Goal: Task Accomplishment & Management: Complete application form

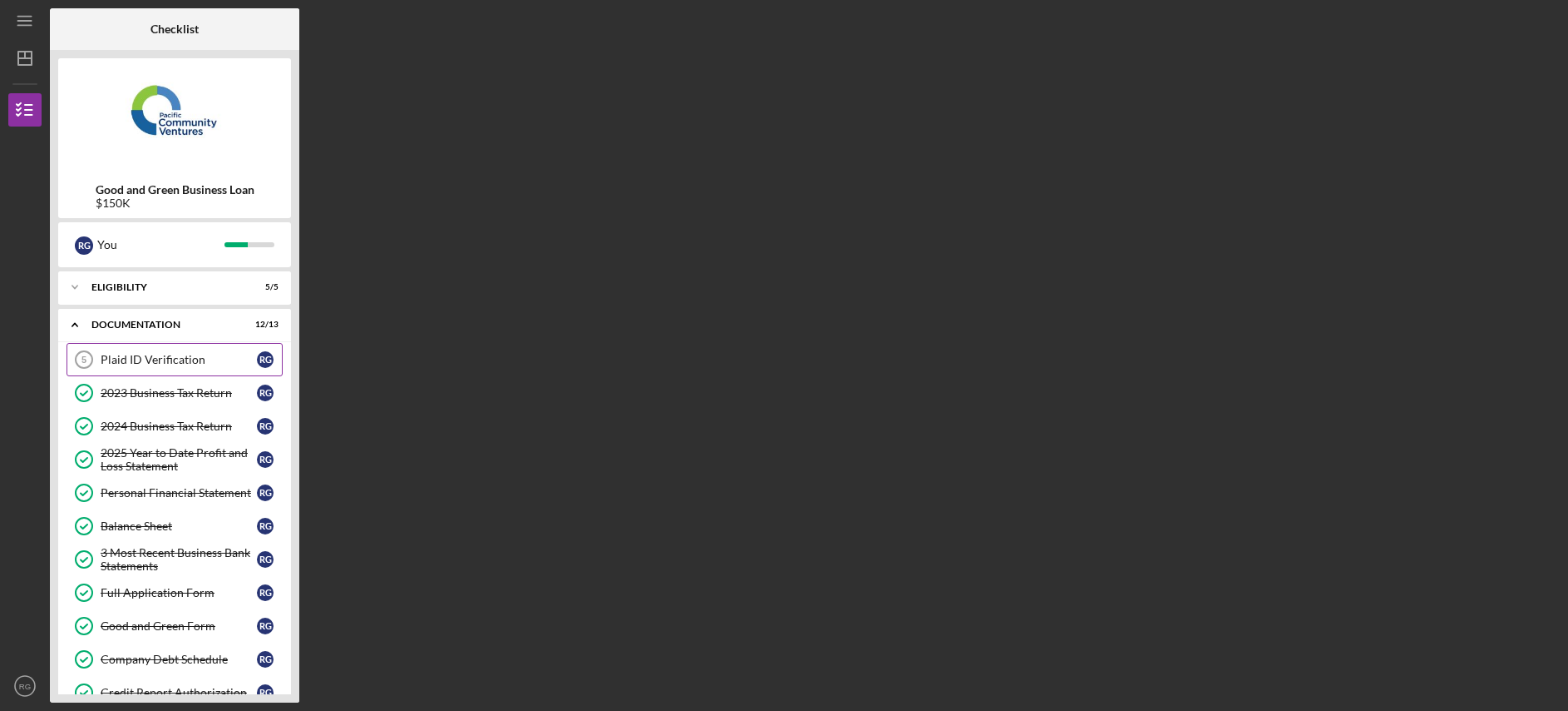
click at [154, 358] on div "Plaid ID Verification" at bounding box center [179, 359] width 156 height 13
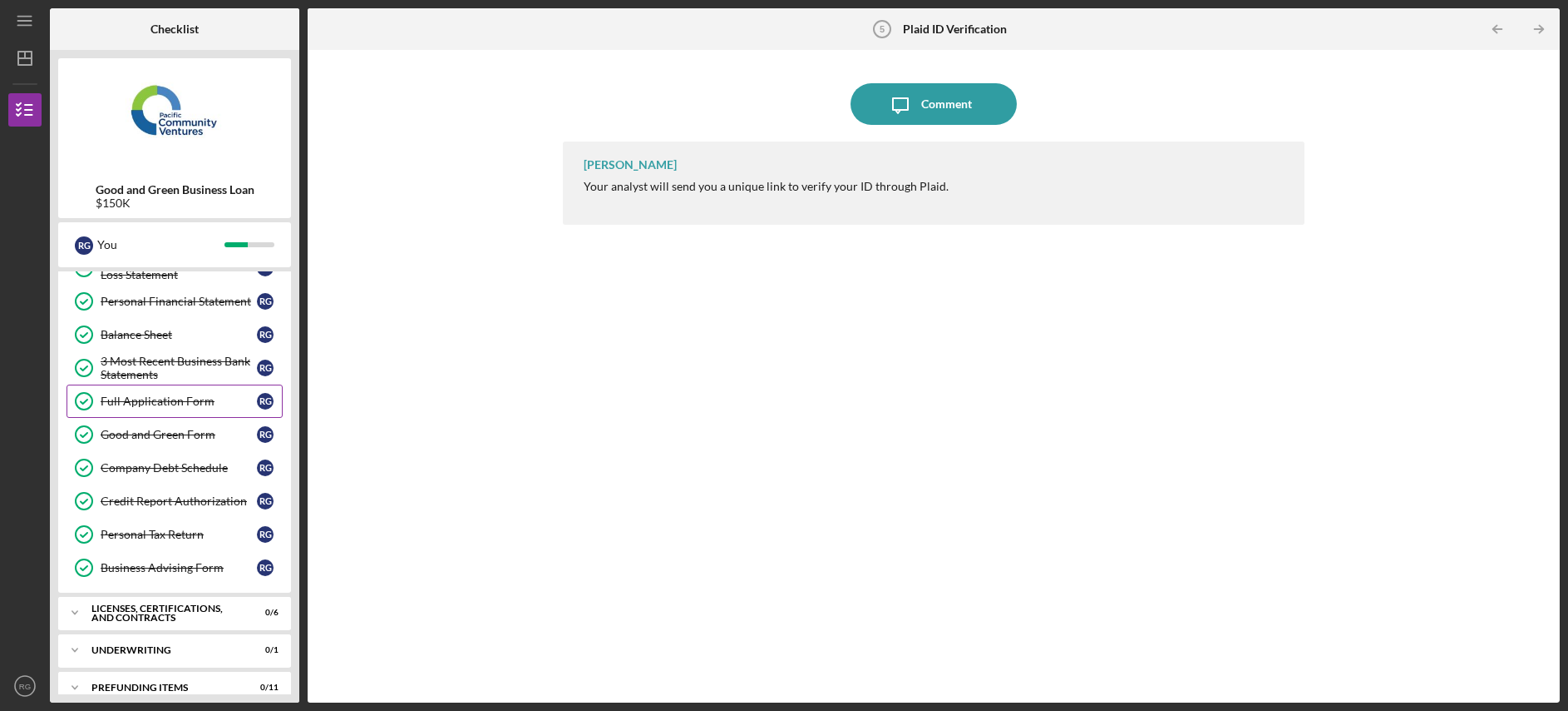
scroll to position [190, 0]
click at [211, 569] on div "Business Advising Form" at bounding box center [179, 569] width 156 height 13
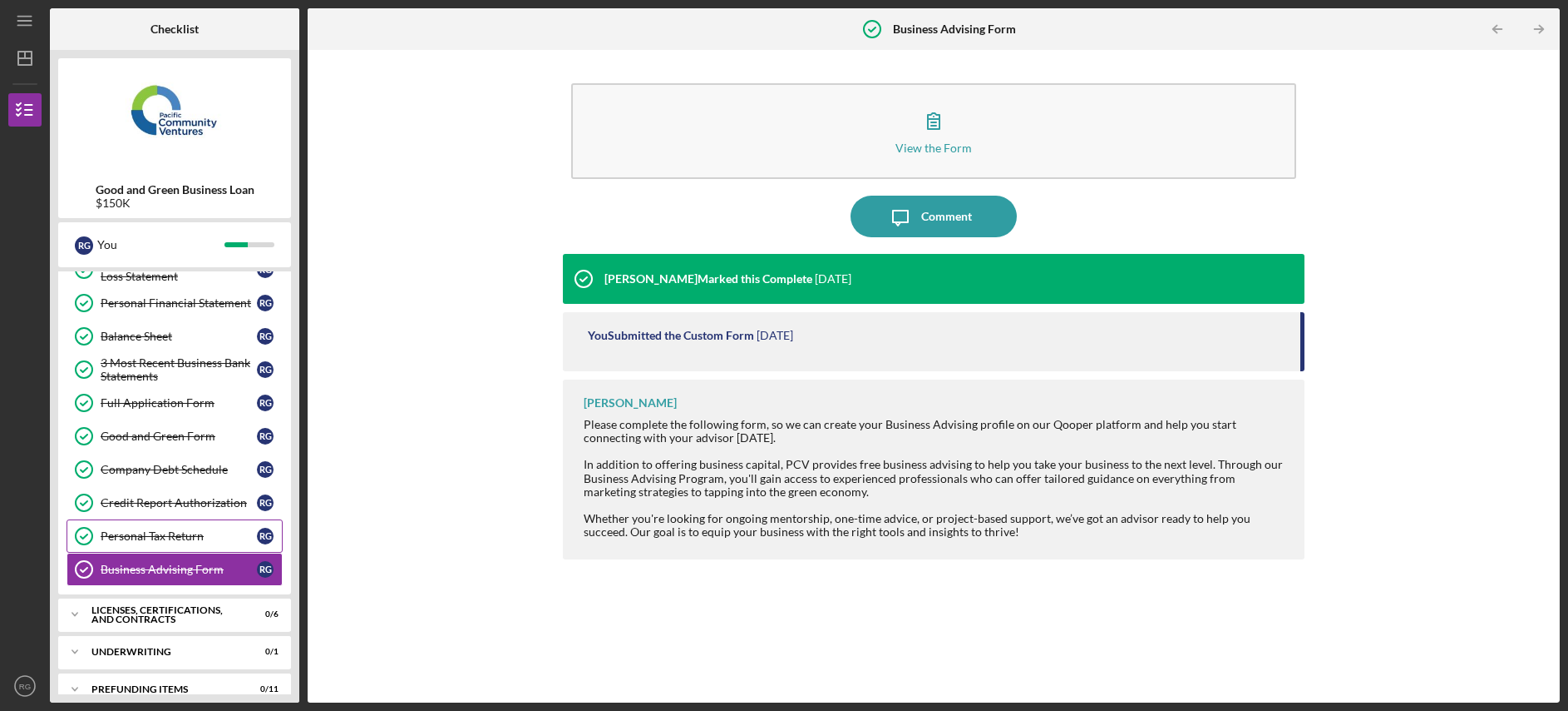
click at [216, 532] on div "Personal Tax Return" at bounding box center [179, 536] width 156 height 13
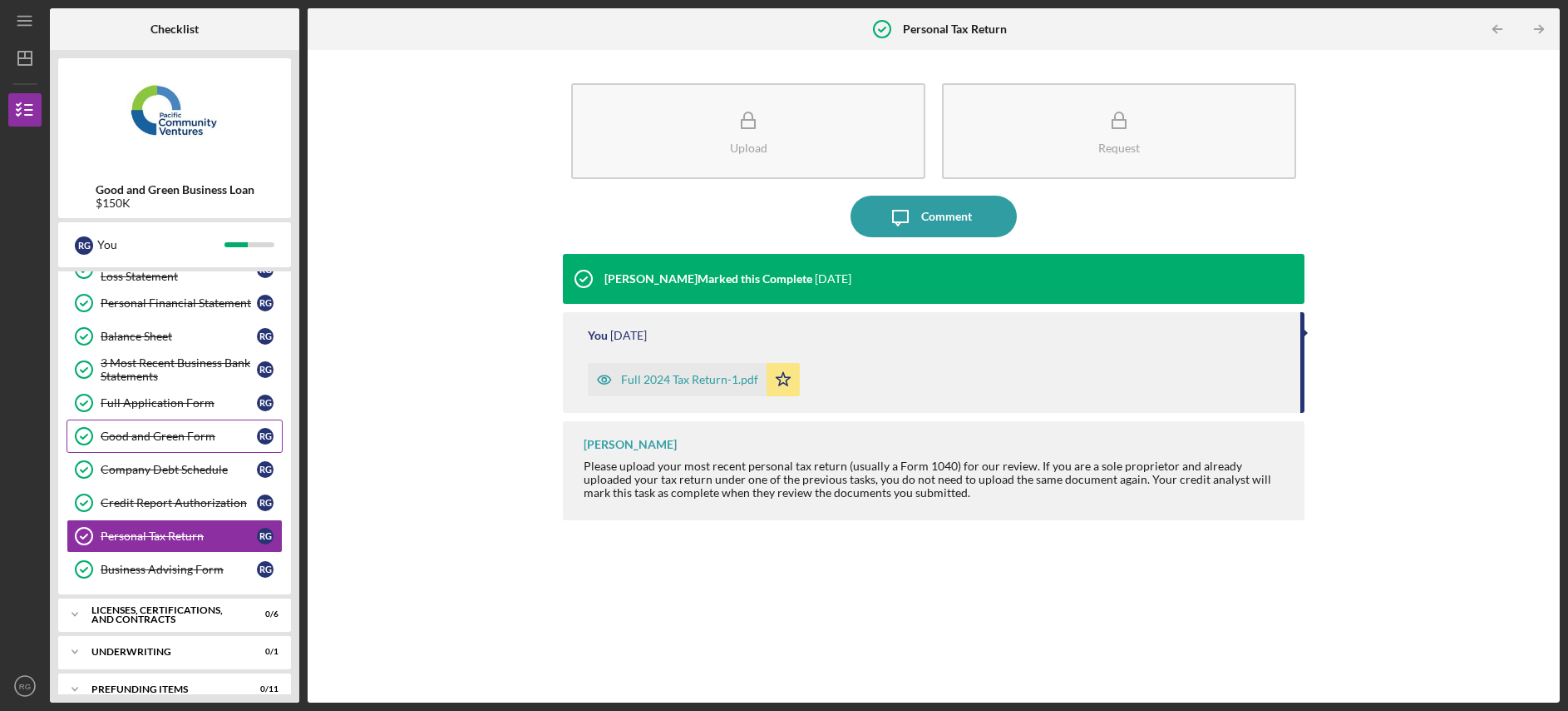
click at [206, 441] on div "Good and Green Form" at bounding box center [179, 436] width 156 height 13
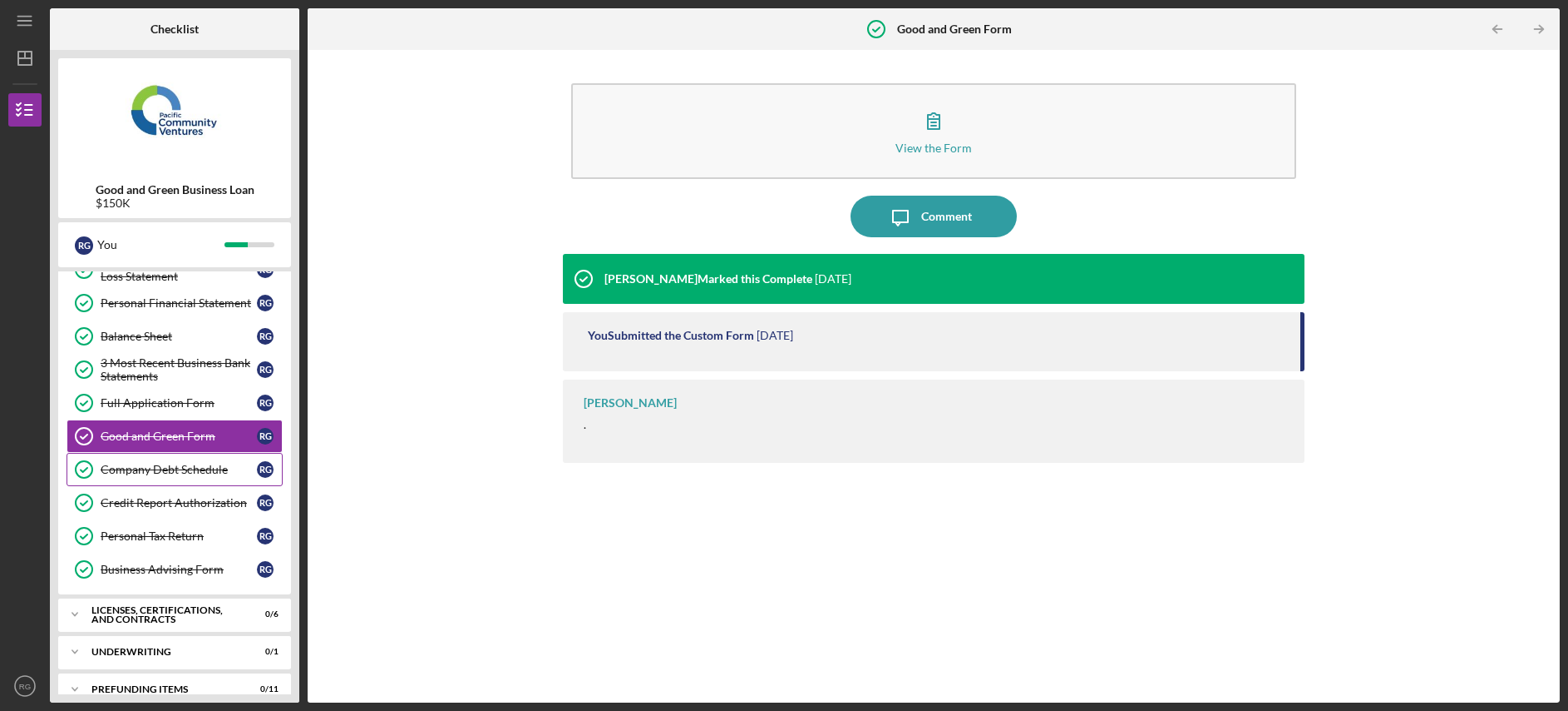
click at [194, 467] on link "Company Debt Schedule Company Debt Schedule R G" at bounding box center [175, 469] width 216 height 34
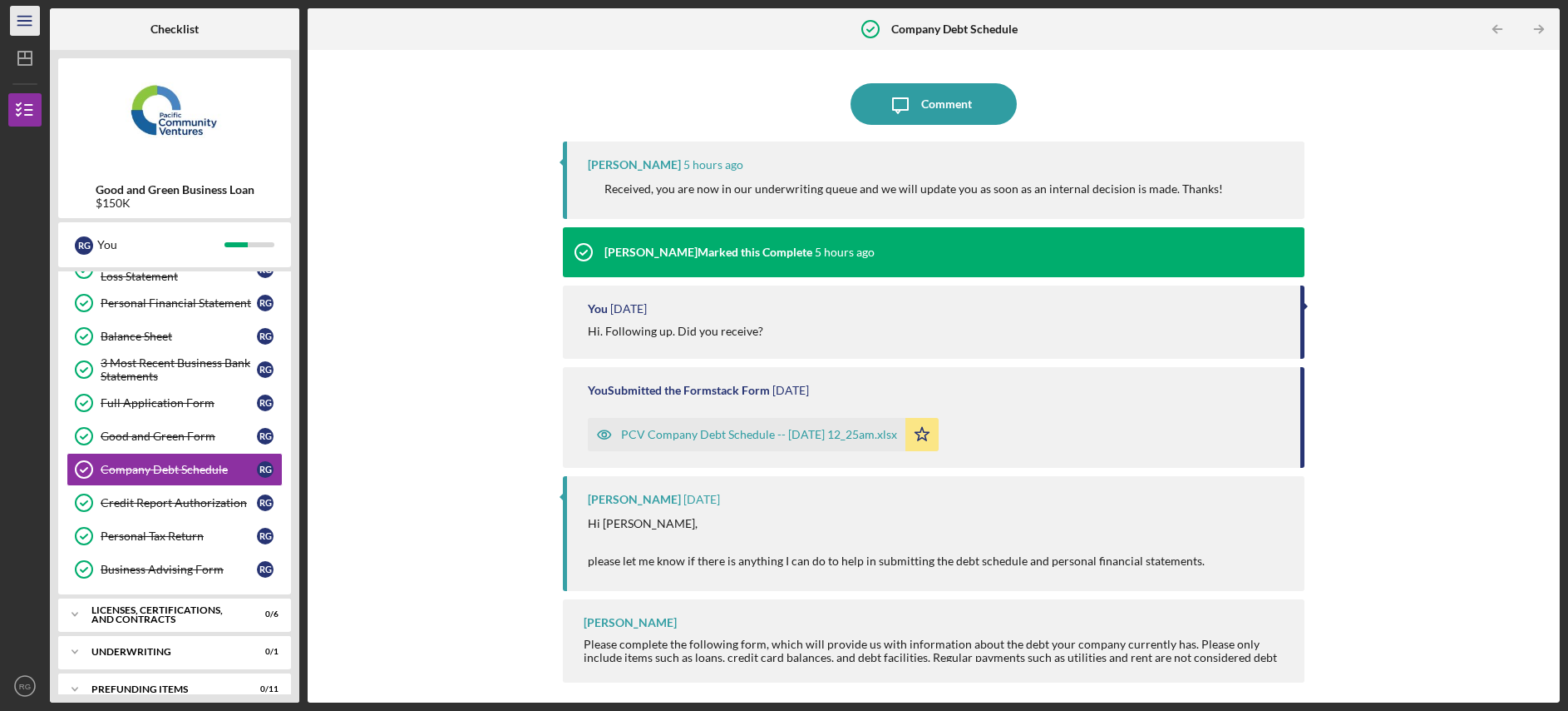
click at [38, 12] on icon "Icon/Menu" at bounding box center [25, 21] width 38 height 38
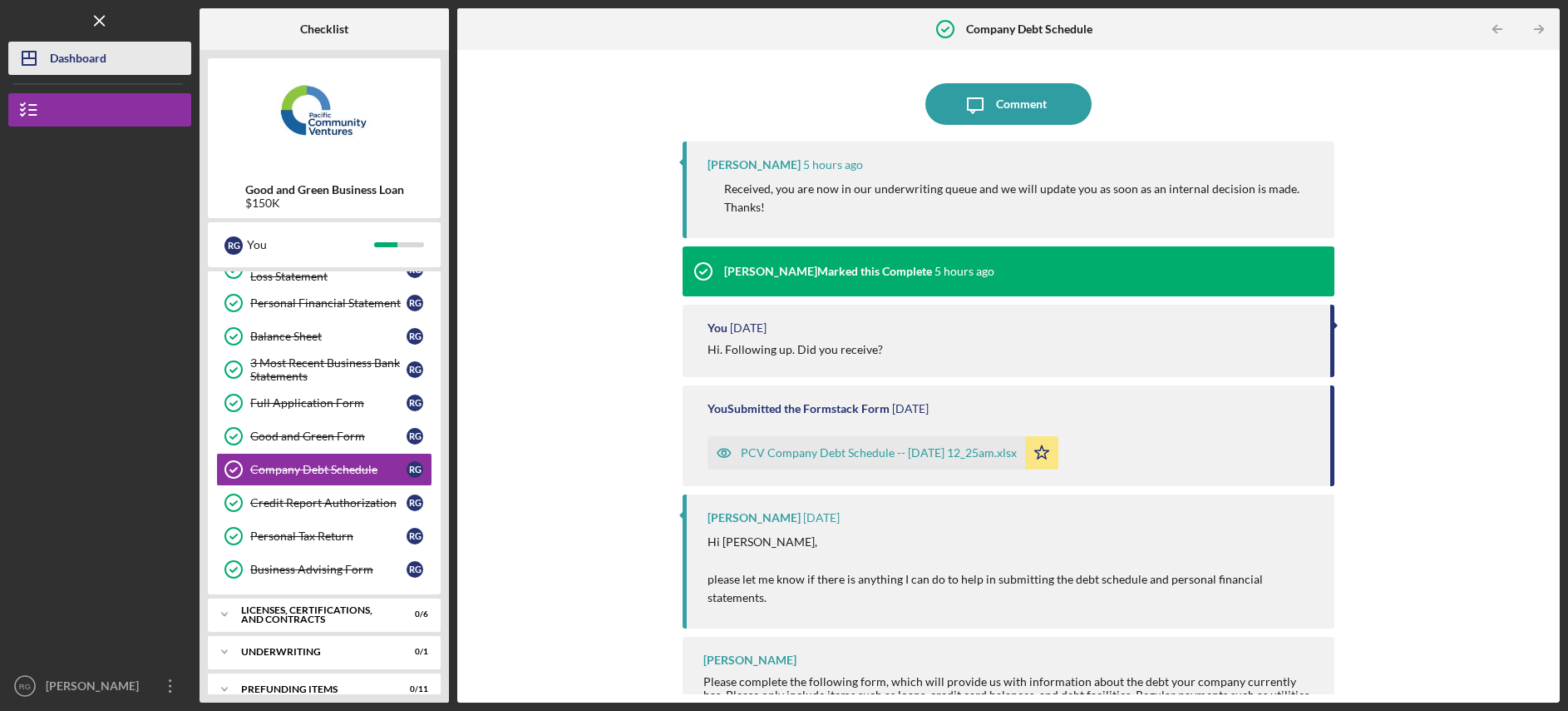
click at [60, 62] on div "Dashboard" at bounding box center [77, 60] width 56 height 38
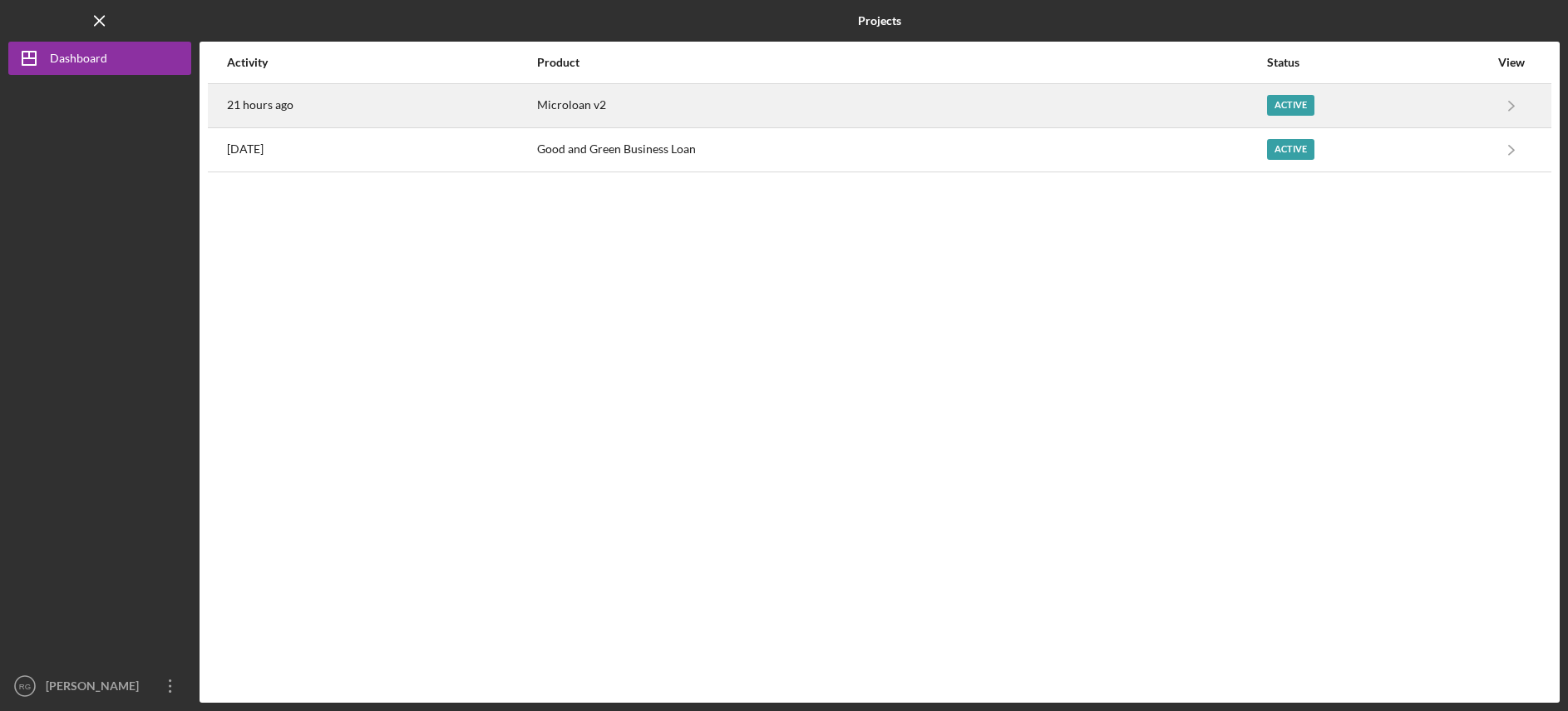
click at [816, 86] on div "Microloan v2" at bounding box center [901, 106] width 728 height 42
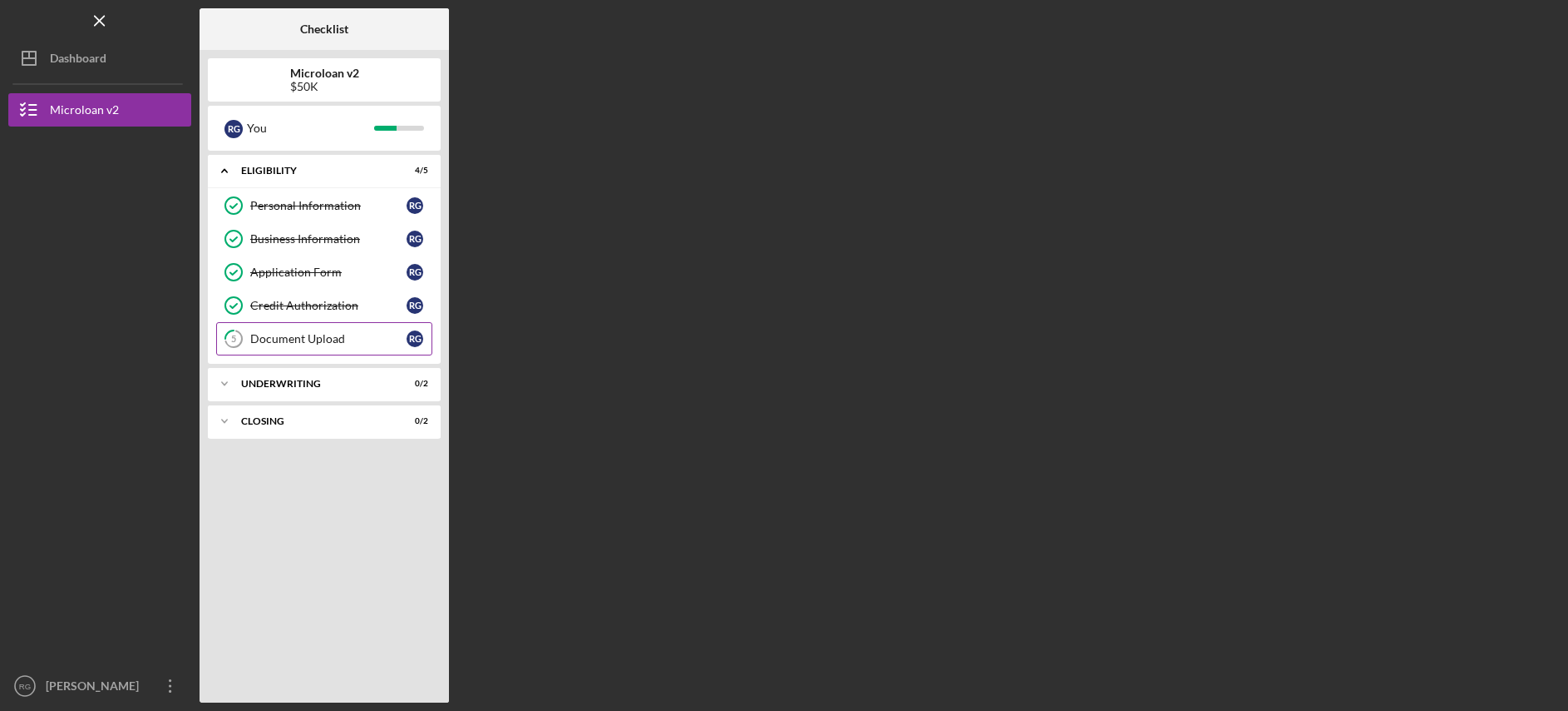
click at [375, 336] on div "Document Upload" at bounding box center [328, 338] width 156 height 13
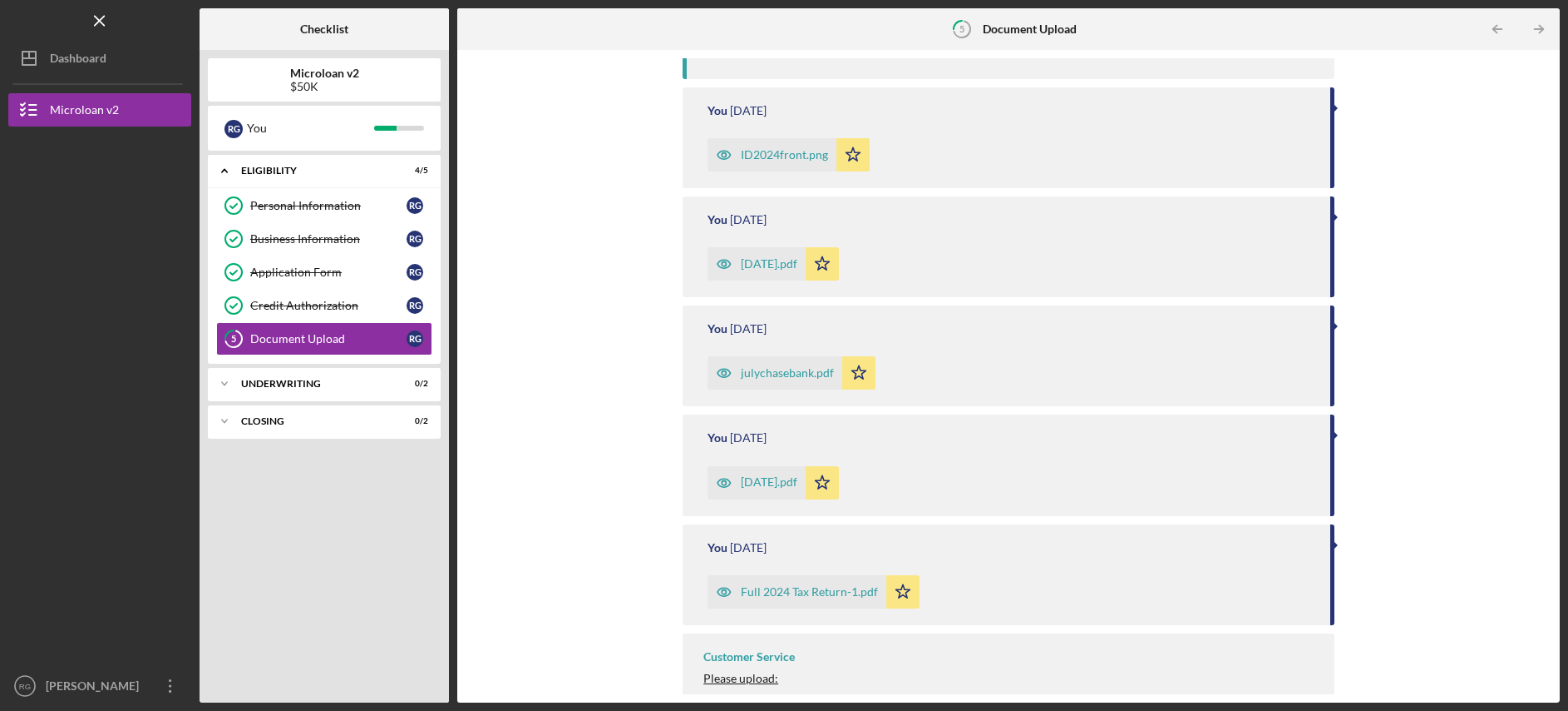
scroll to position [435, 0]
click at [367, 384] on div "Underwriting" at bounding box center [330, 384] width 179 height 10
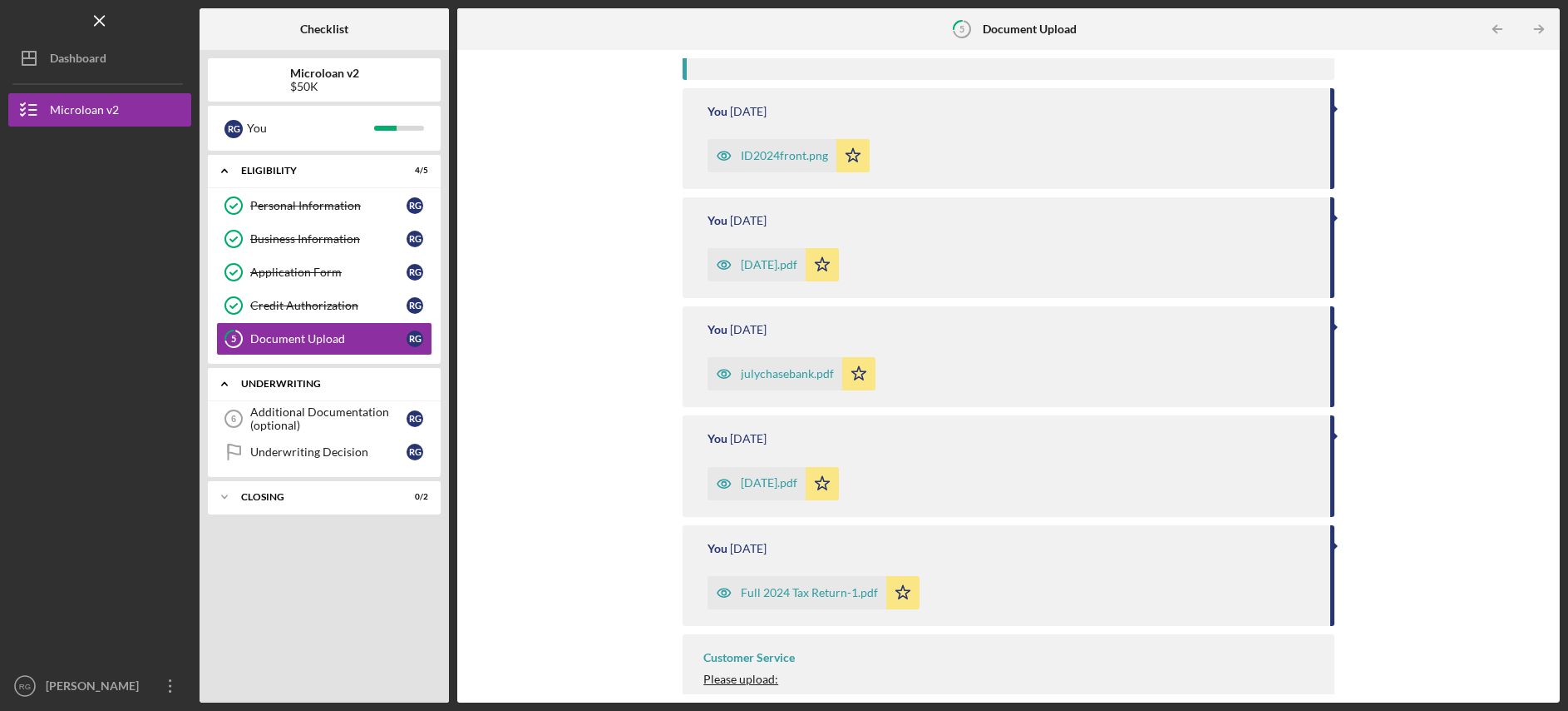
click at [368, 384] on div "Underwriting" at bounding box center [330, 384] width 179 height 10
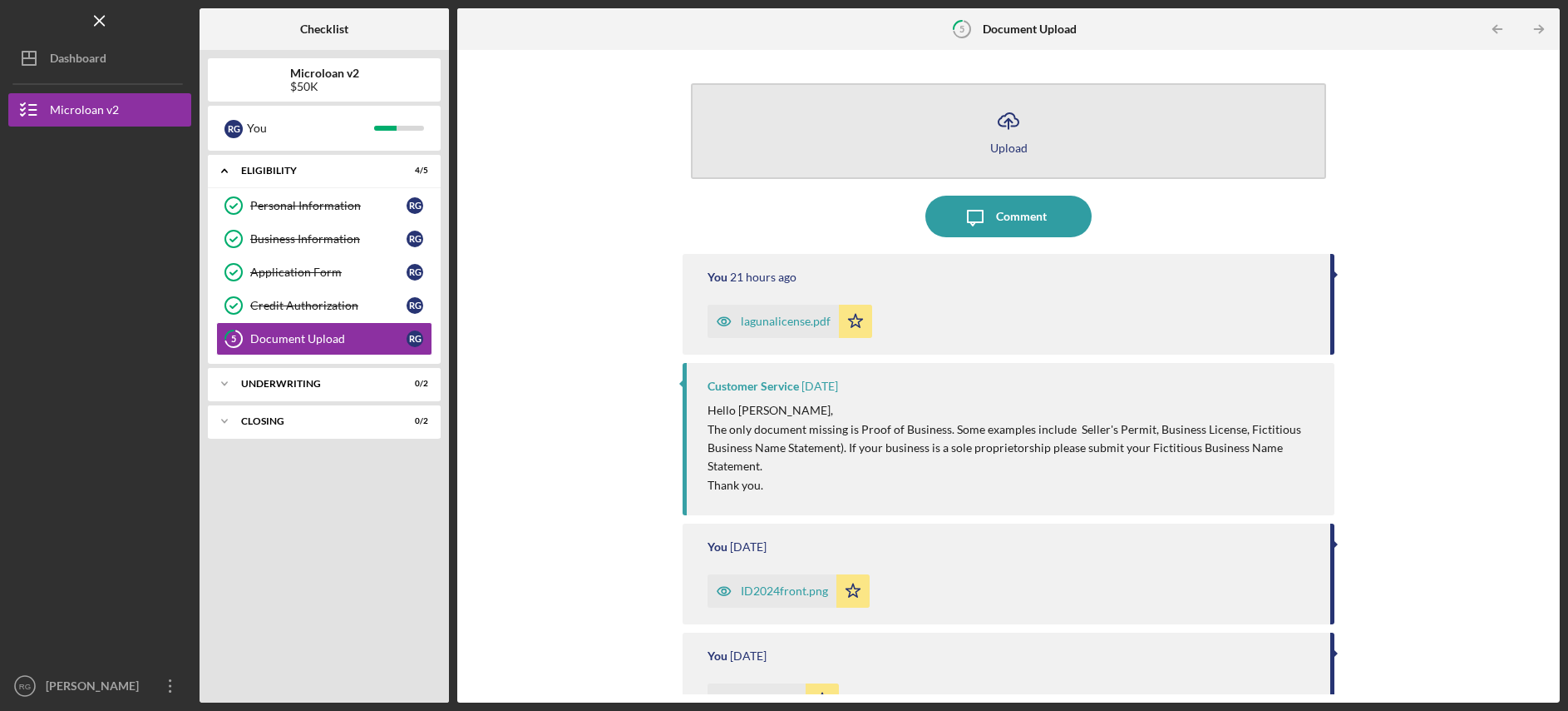
scroll to position [0, 0]
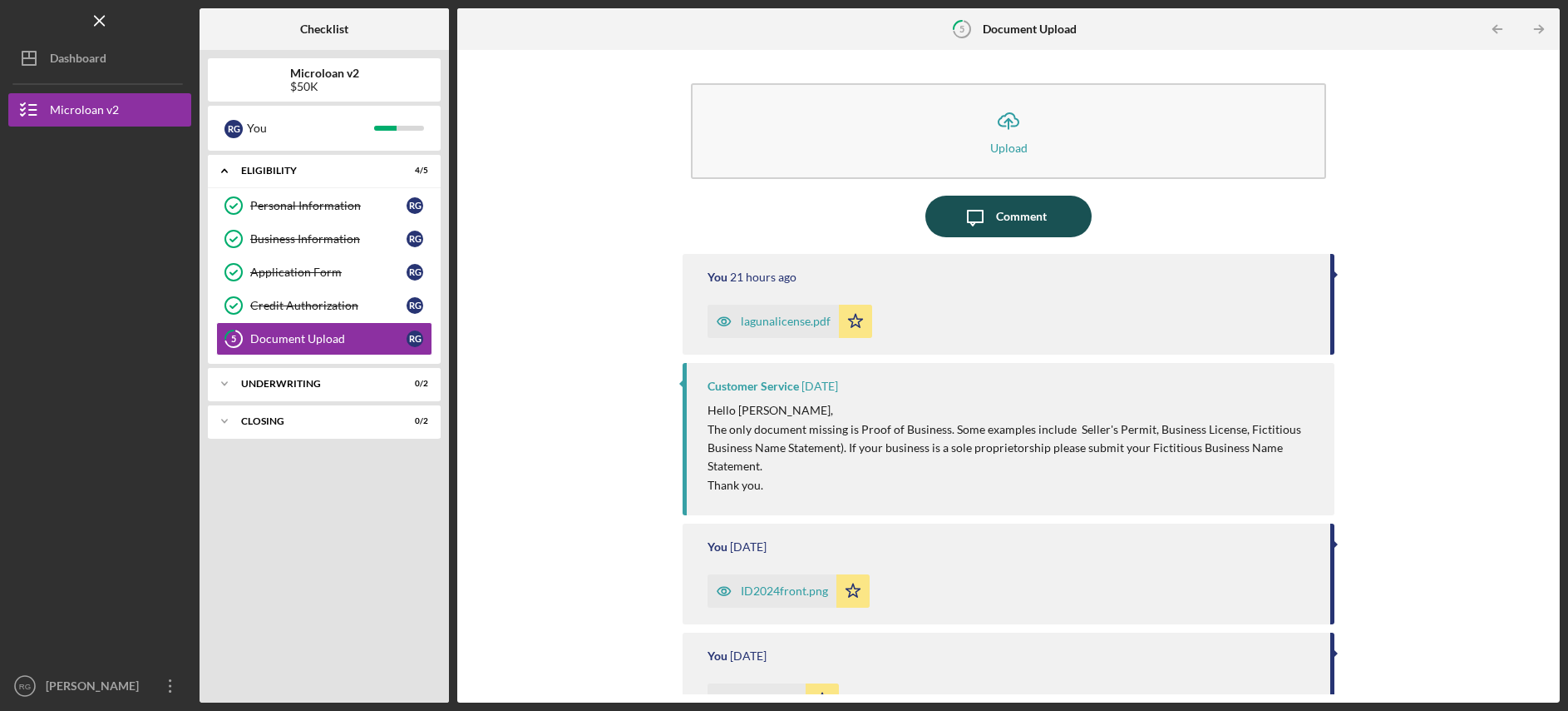
click at [1010, 215] on div "Comment" at bounding box center [1021, 217] width 50 height 42
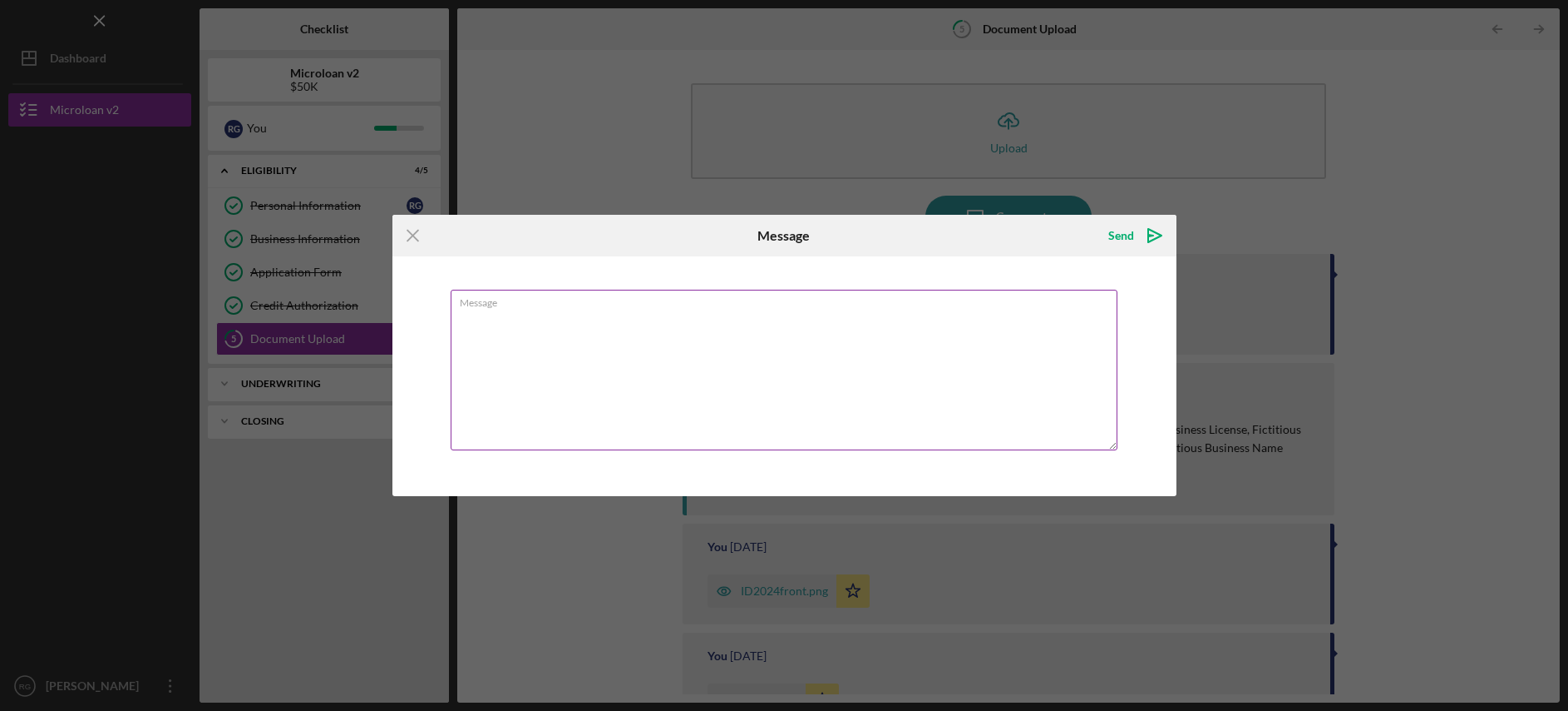
click at [649, 344] on textarea "Message" at bounding box center [784, 369] width 667 height 160
type textarea "Thanks document submitted."
click at [1122, 241] on div "Send" at bounding box center [1121, 236] width 26 height 34
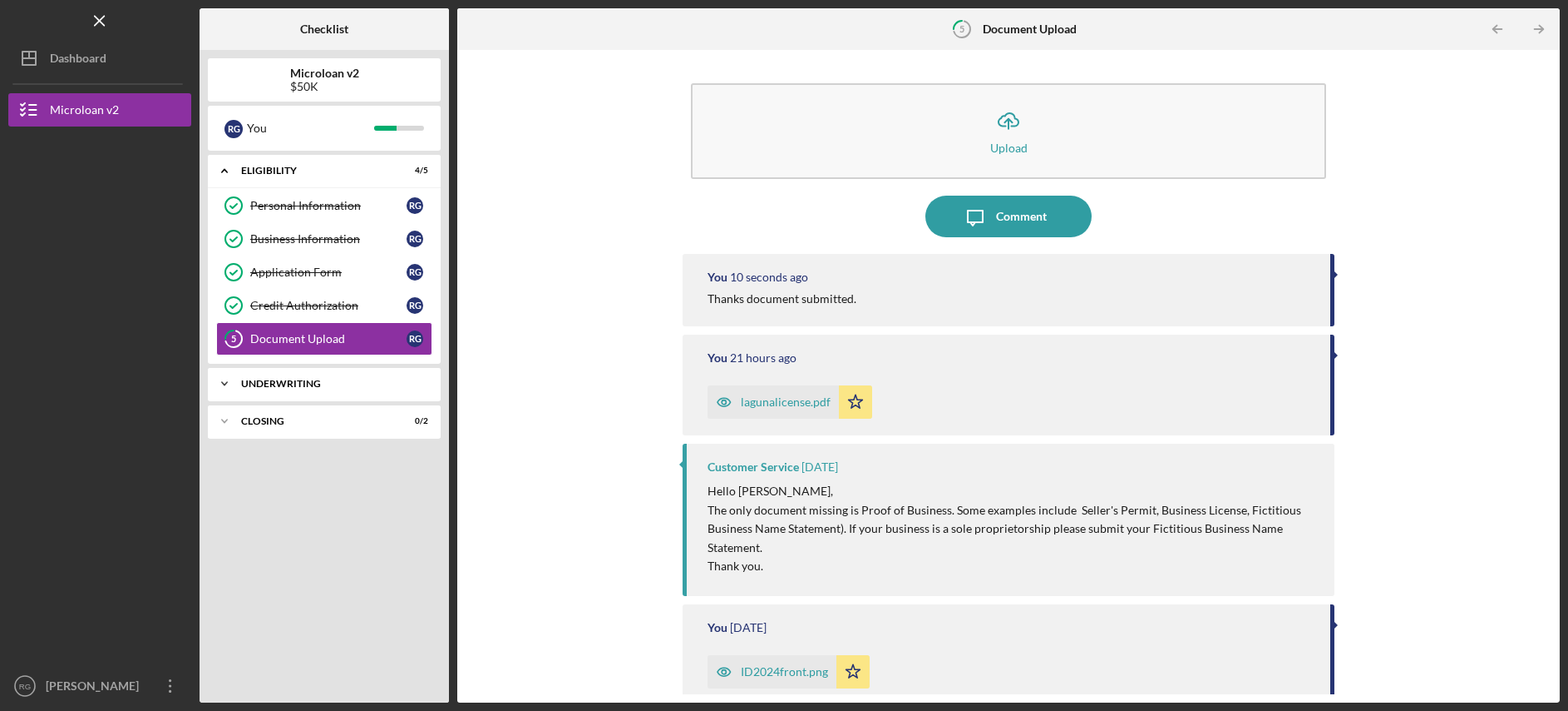
click at [345, 387] on div "Underwriting" at bounding box center [330, 384] width 179 height 10
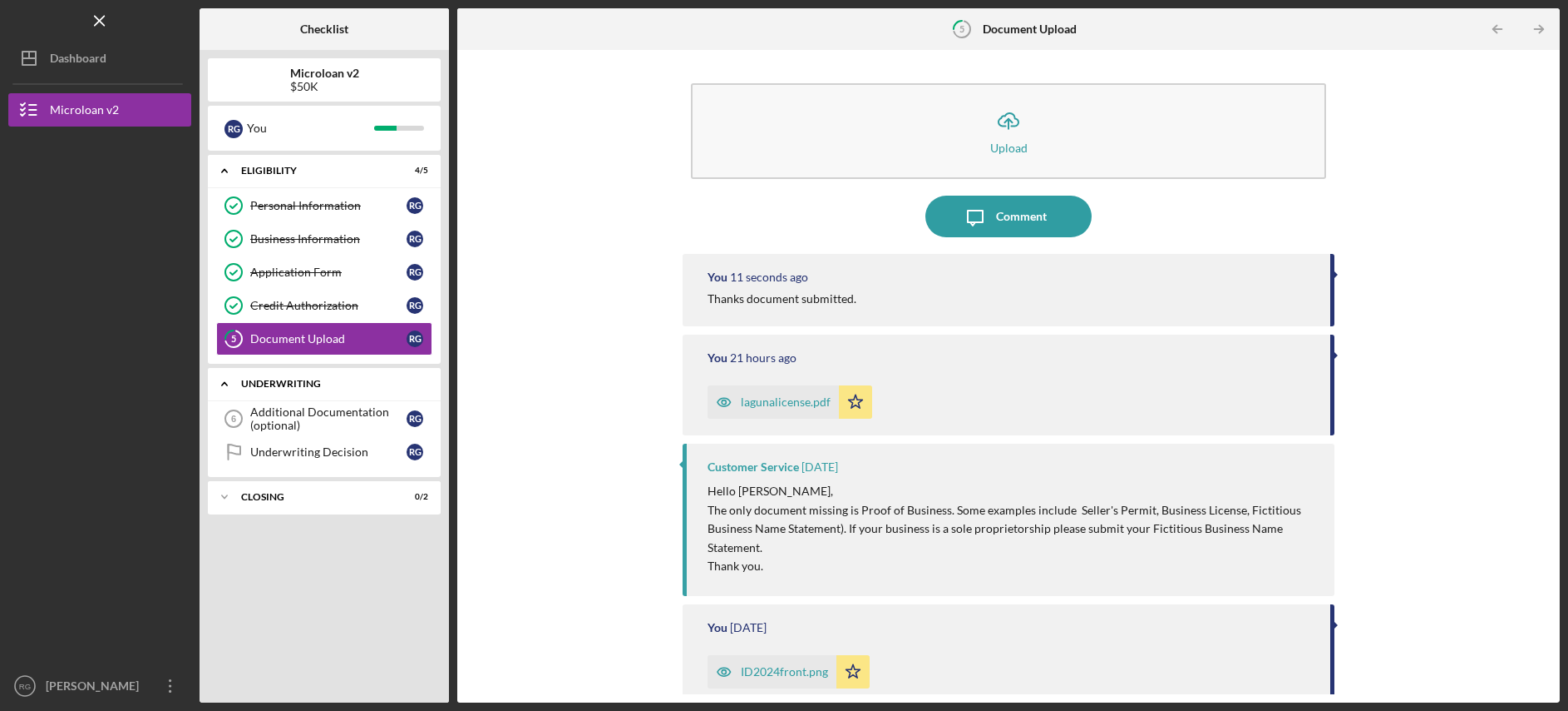
click at [345, 387] on div "Underwriting" at bounding box center [330, 384] width 179 height 10
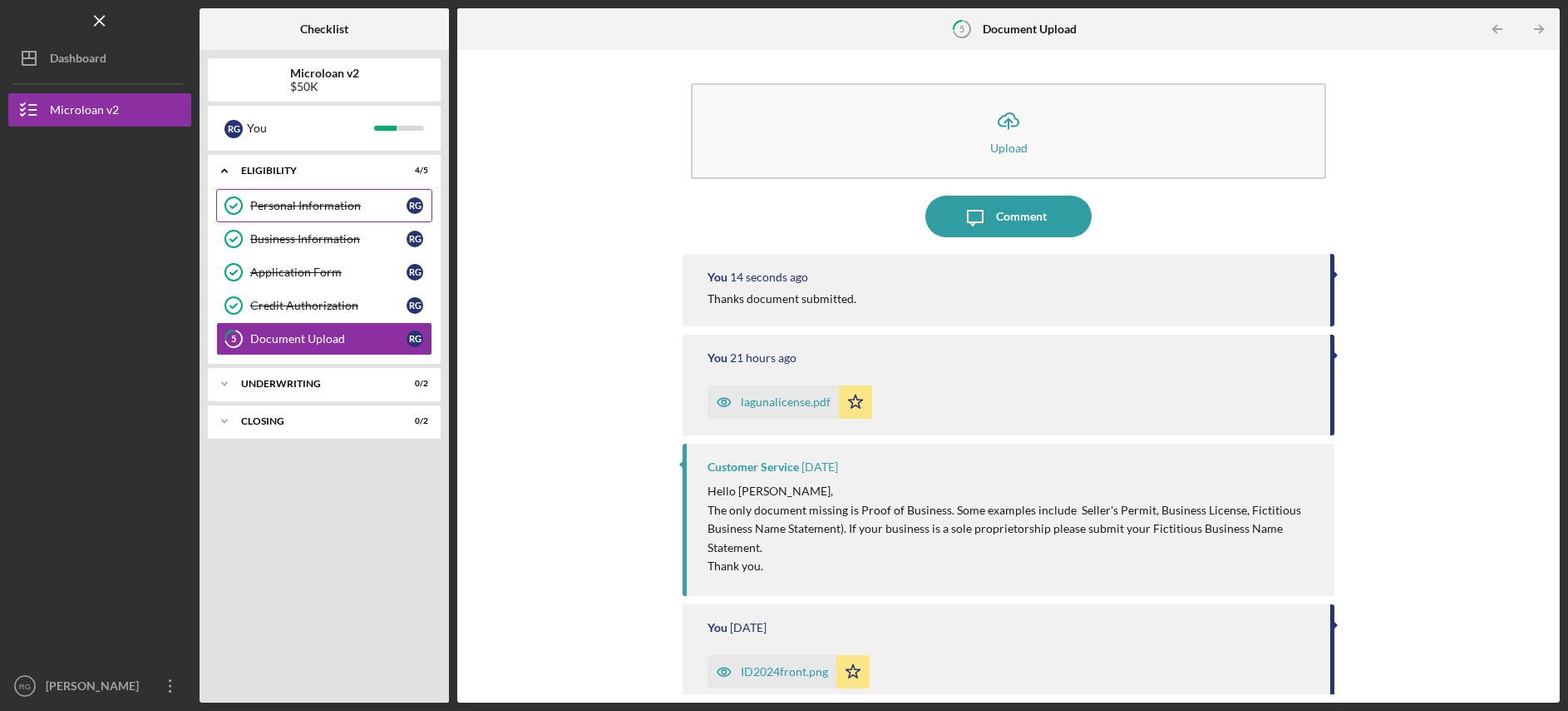
click at [315, 221] on link "Personal Information Personal Information R G" at bounding box center [325, 206] width 216 height 34
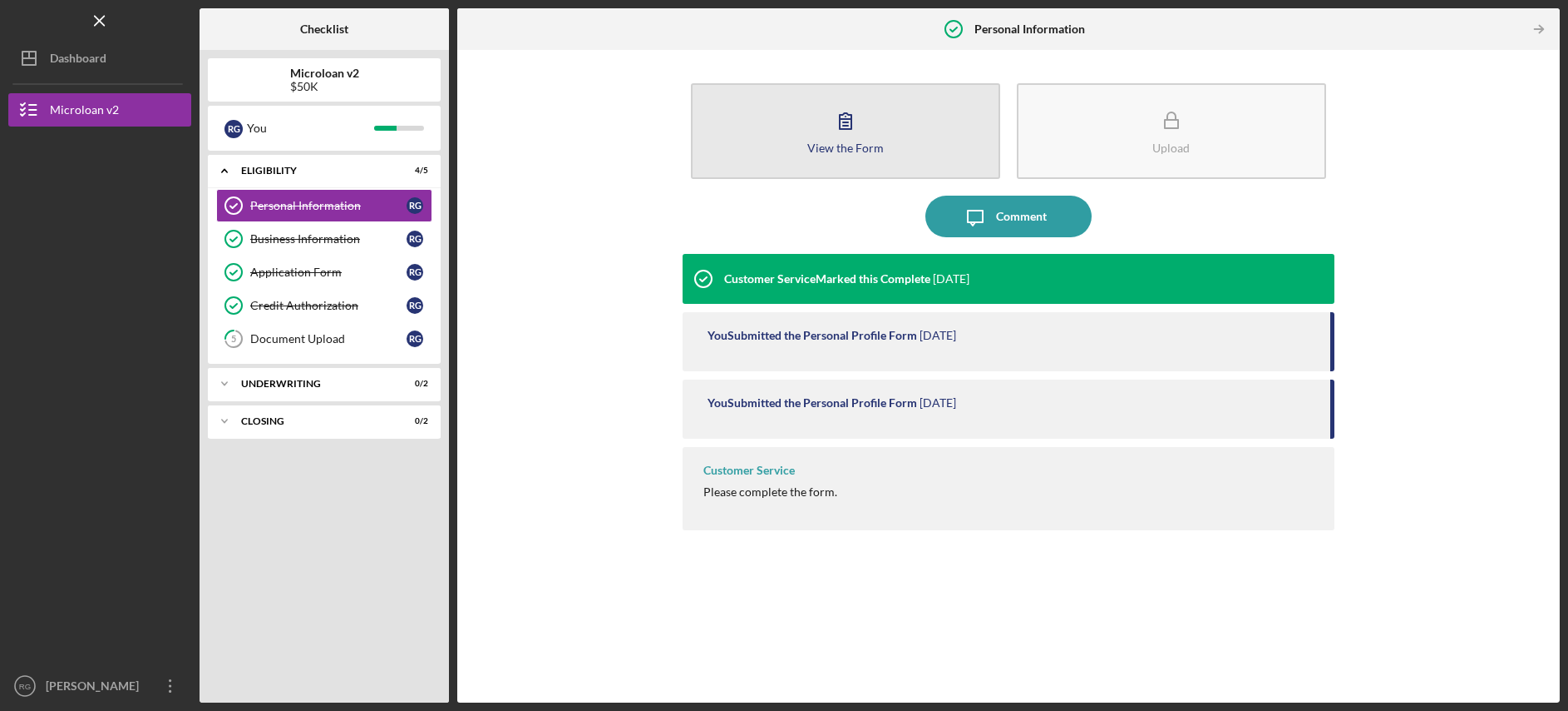
click at [907, 131] on button "View the Form Form" at bounding box center [846, 131] width 310 height 96
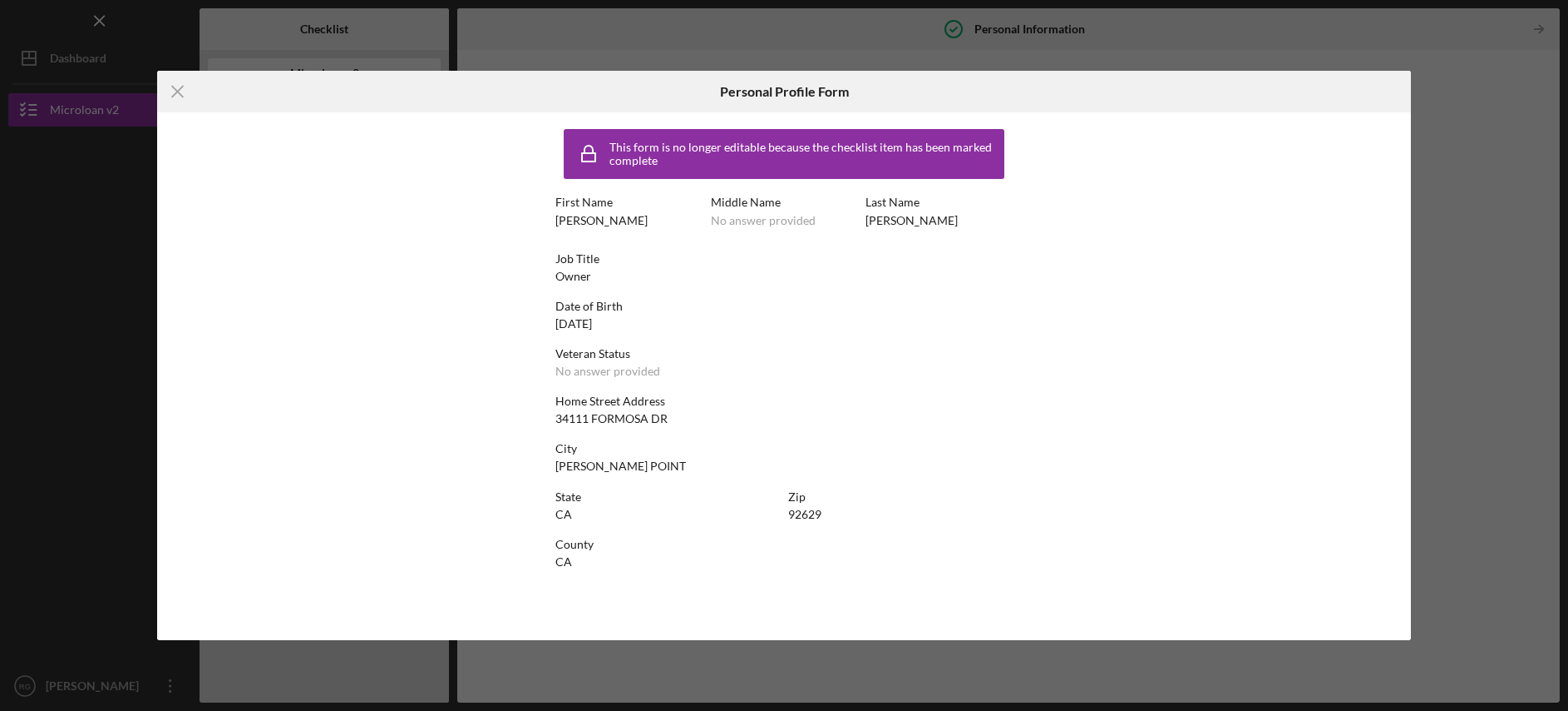
click at [1418, 44] on div "Icon/Menu Close Personal Profile Form This form is no longer editable because t…" at bounding box center [784, 355] width 1568 height 711
click at [178, 91] on icon "Icon/Menu Close" at bounding box center [178, 91] width 42 height 42
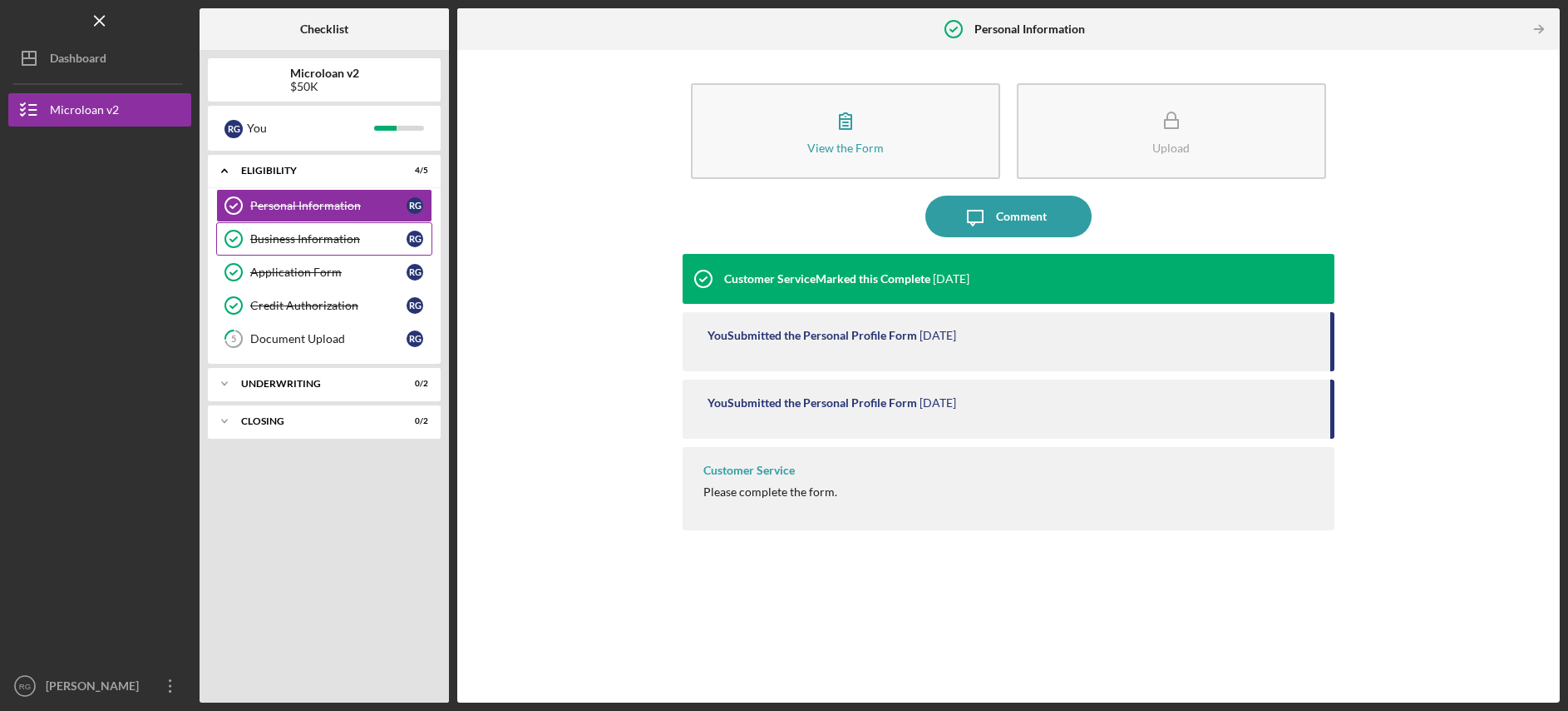
click at [315, 237] on div "Business Information" at bounding box center [328, 239] width 156 height 13
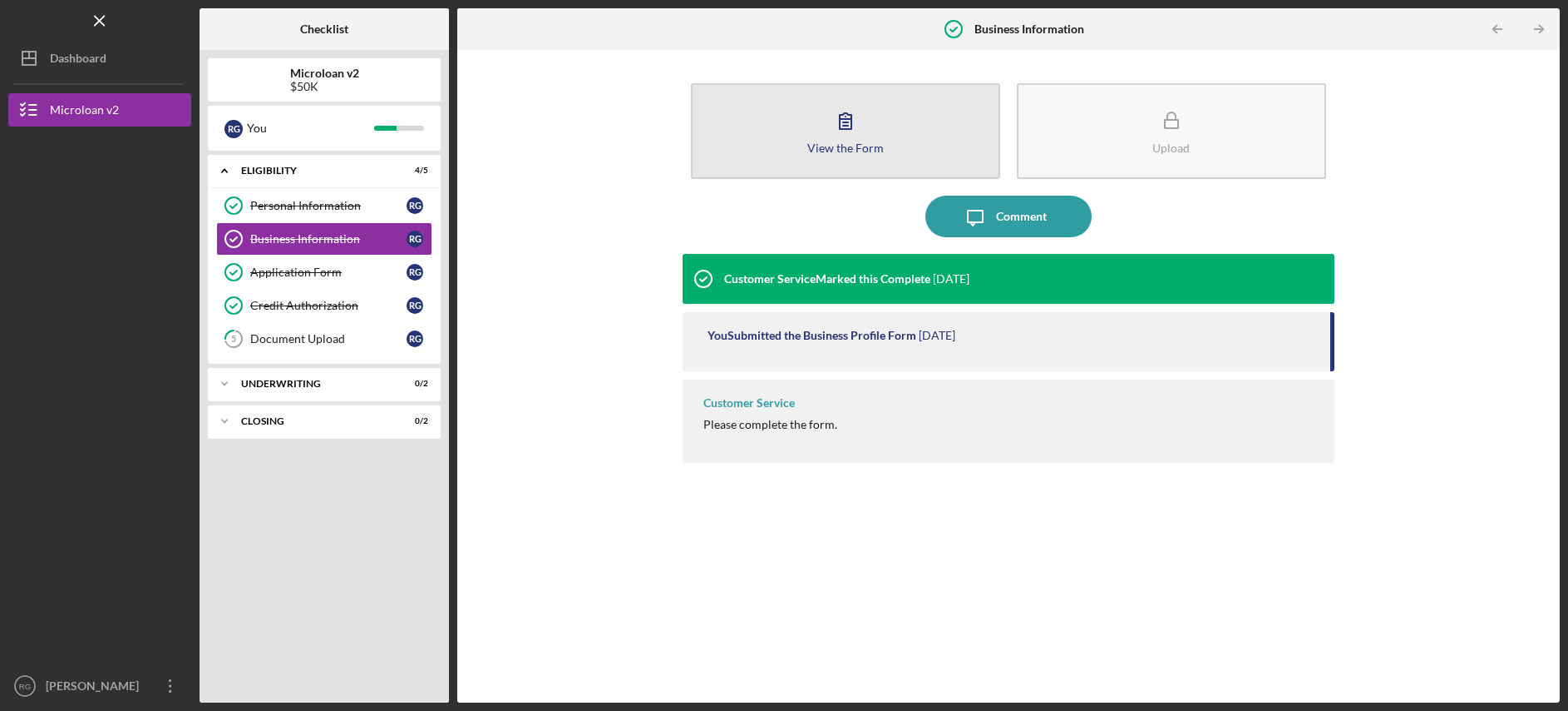
click at [820, 140] on button "View the Form Form" at bounding box center [846, 131] width 310 height 96
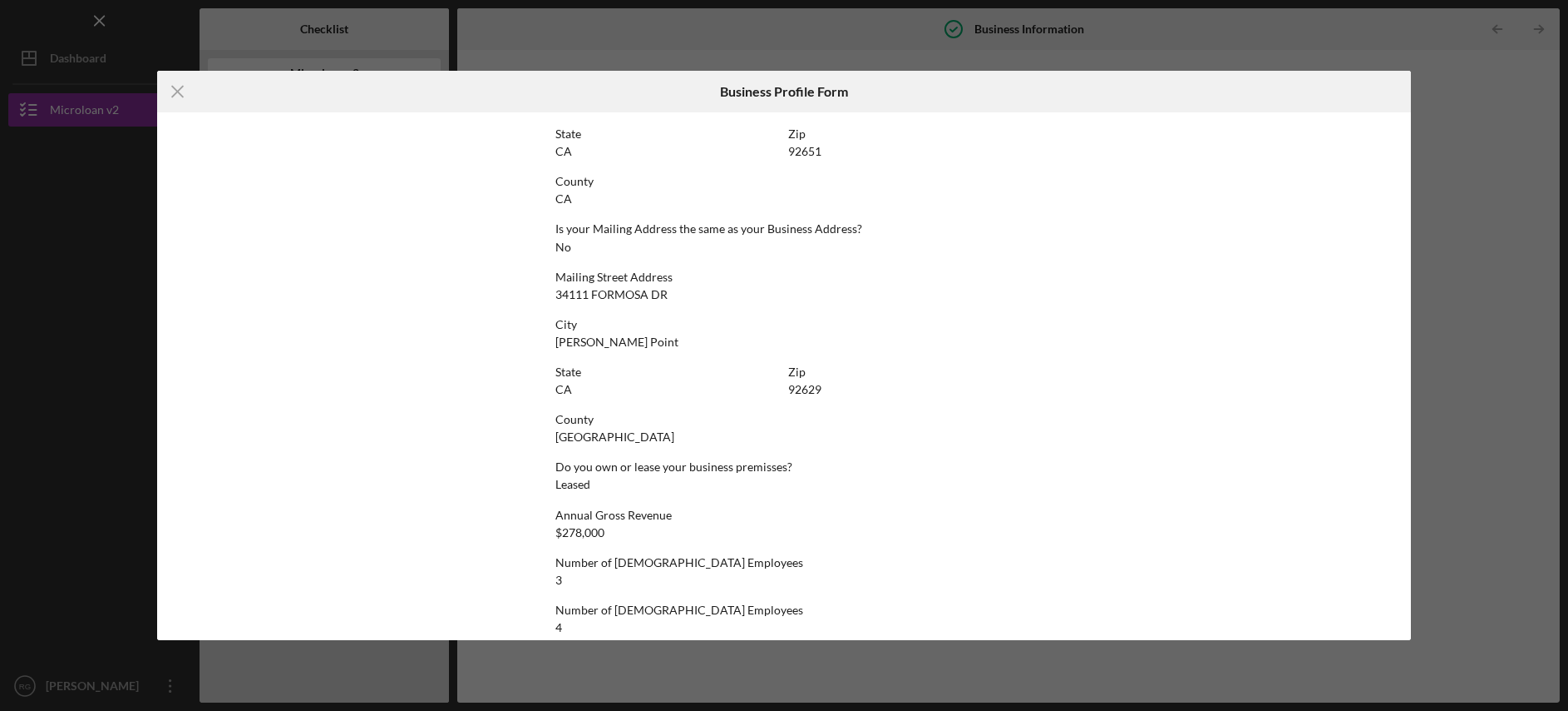
scroll to position [792, 0]
click at [173, 88] on icon "Icon/Menu Close" at bounding box center [178, 91] width 42 height 42
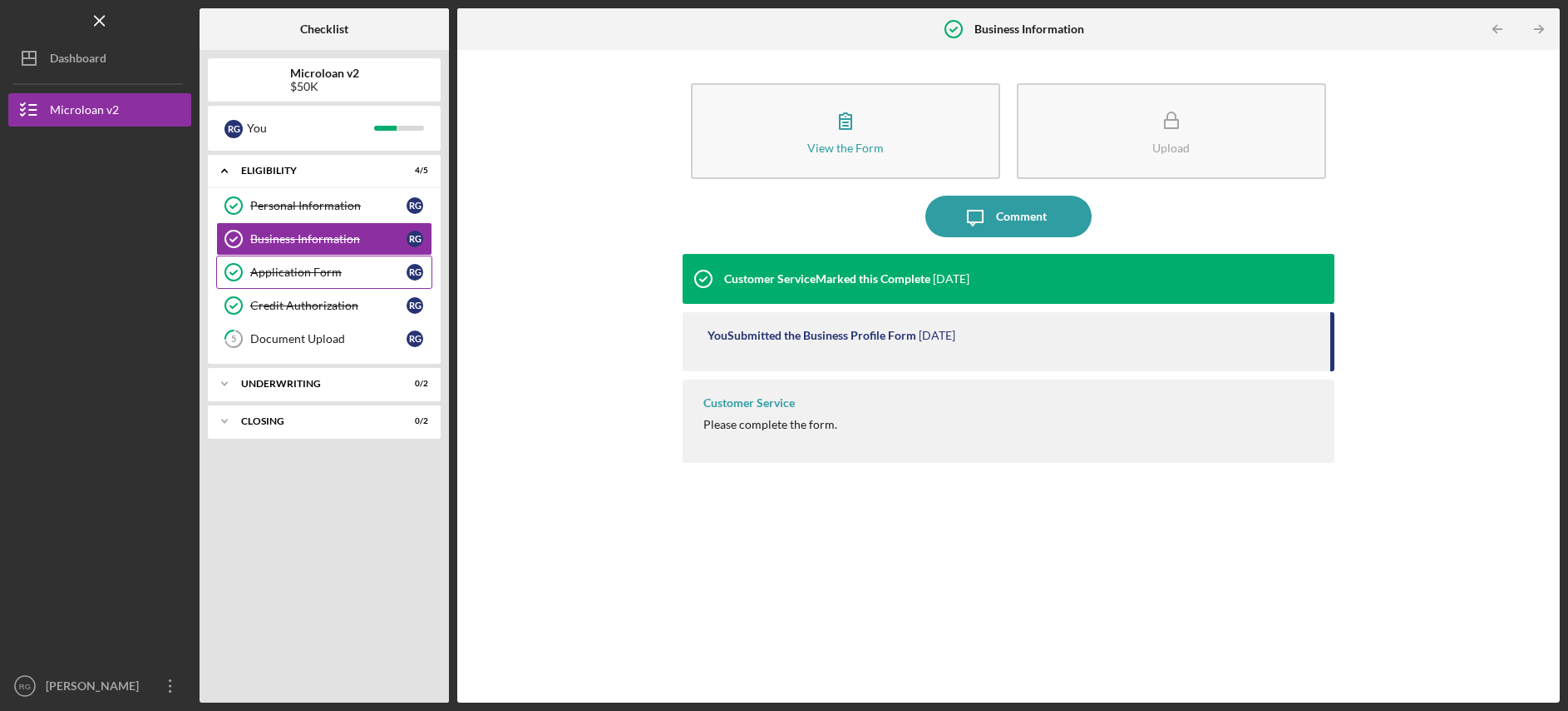
click at [344, 268] on div "Application Form" at bounding box center [328, 272] width 156 height 13
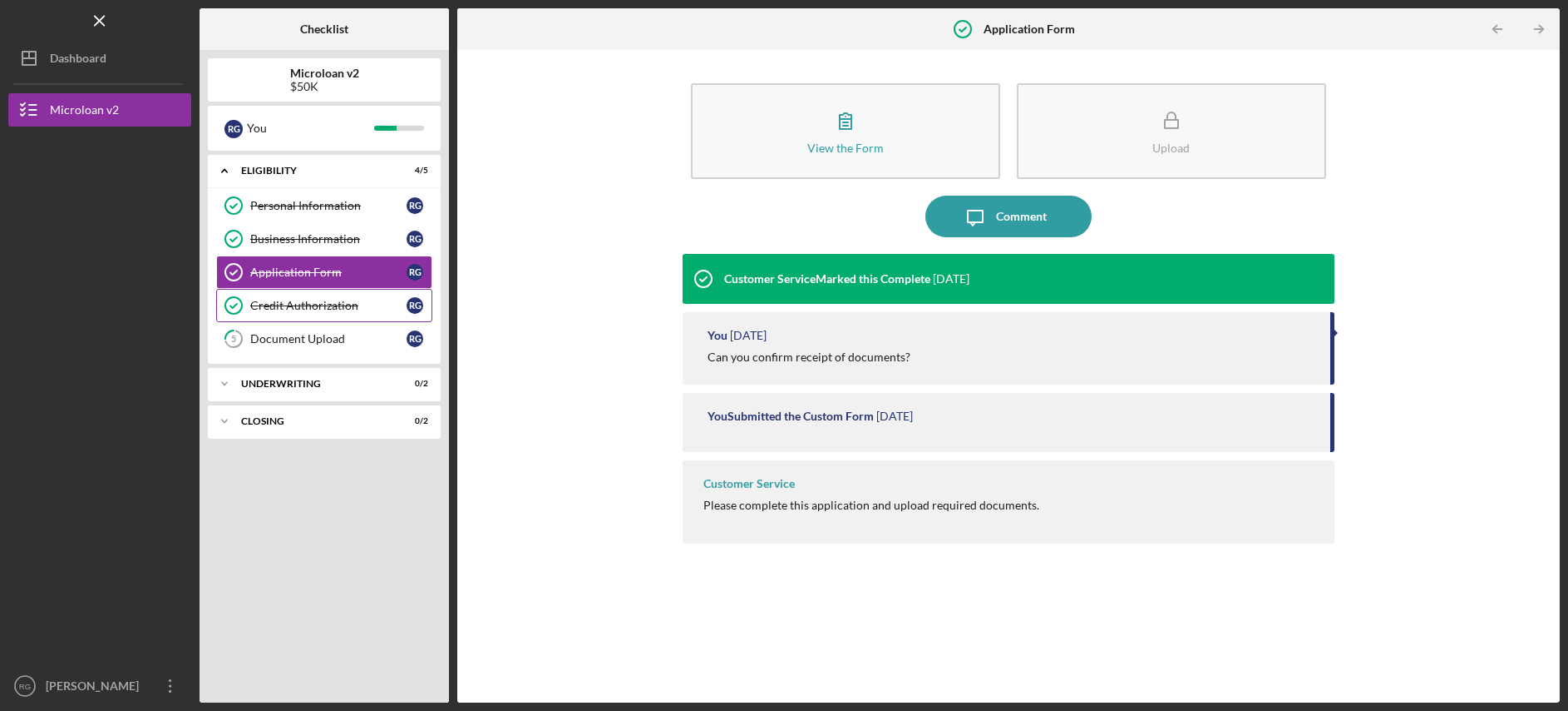
click at [344, 317] on link "Credit Authorization Credit Authorization R G" at bounding box center [325, 306] width 216 height 34
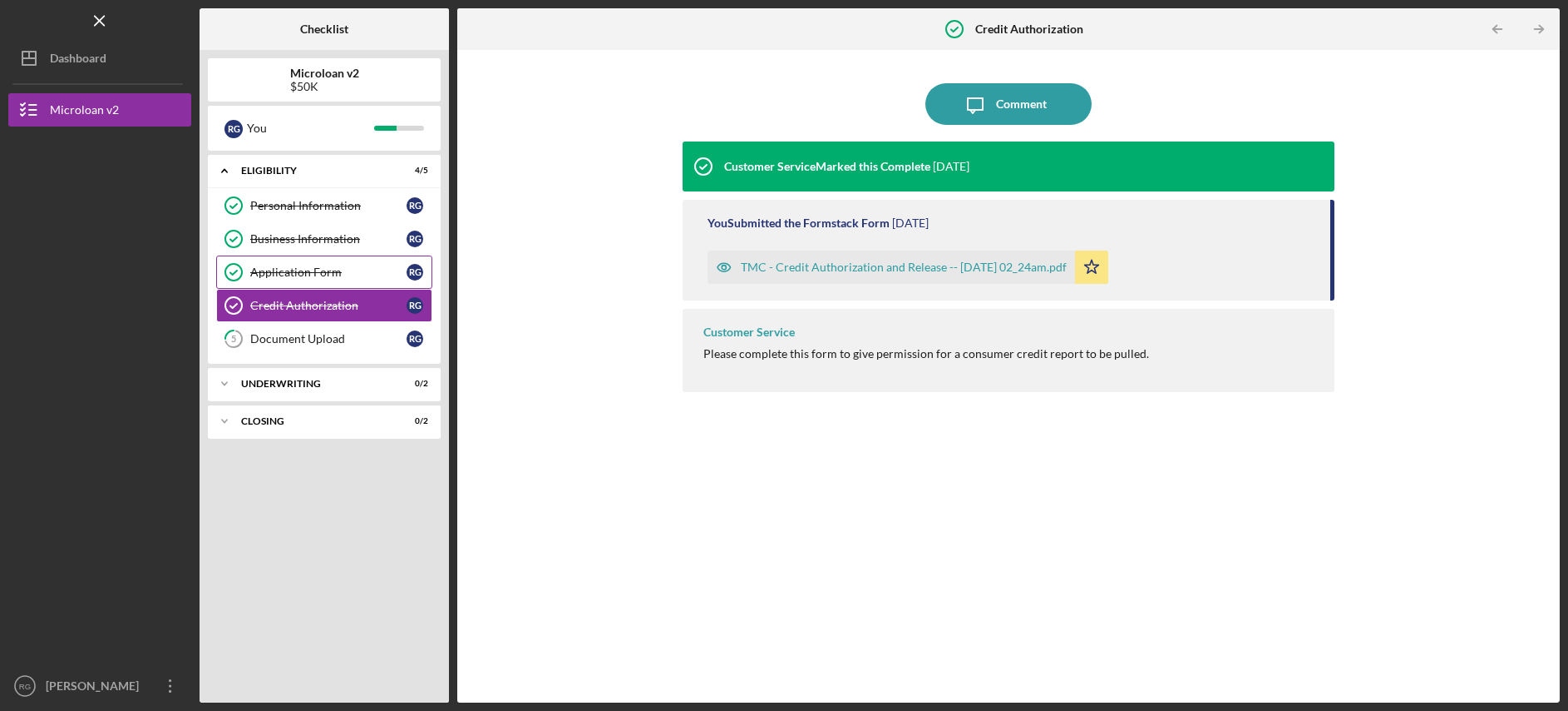
click at [359, 280] on link "Application Form Application Form R G" at bounding box center [325, 272] width 216 height 34
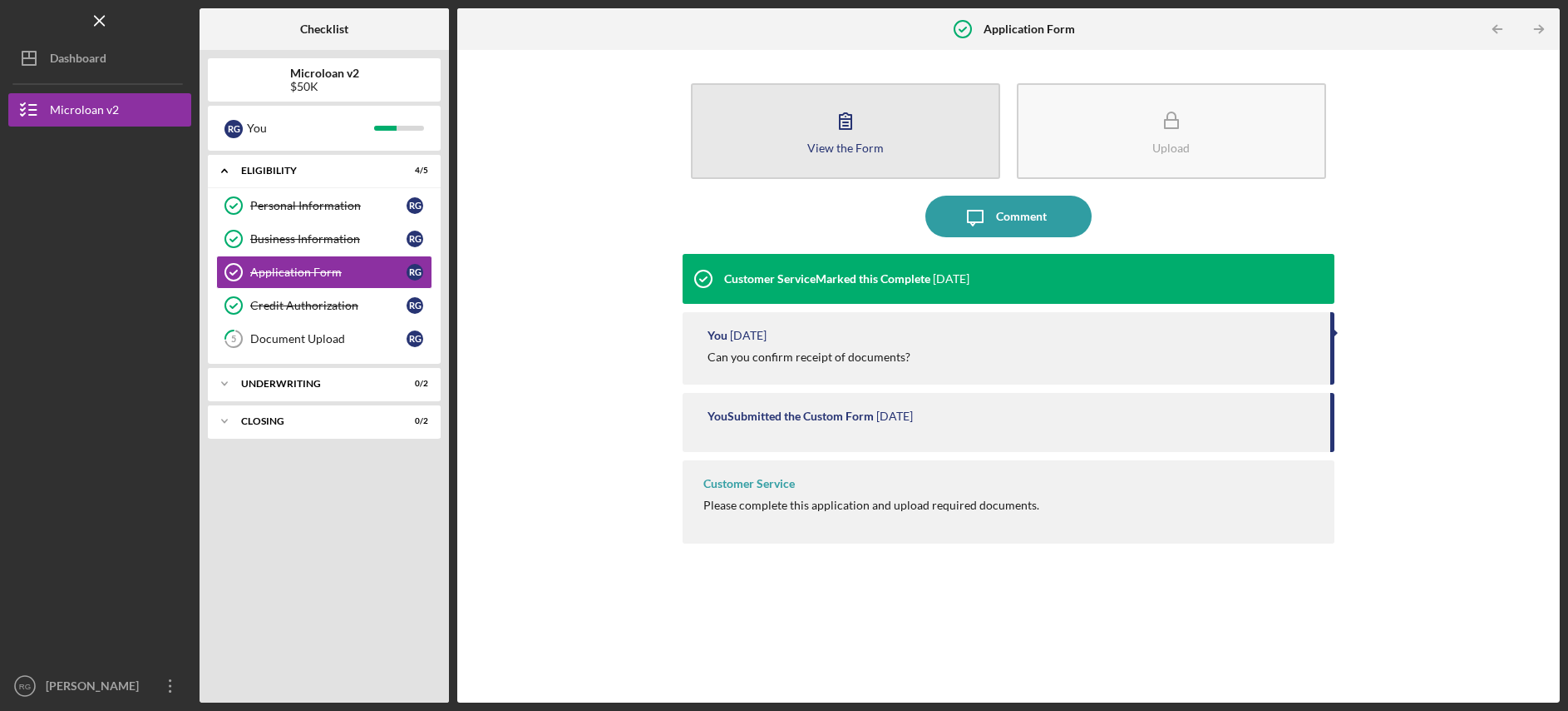
click at [783, 144] on button "View the Form Form" at bounding box center [846, 131] width 310 height 96
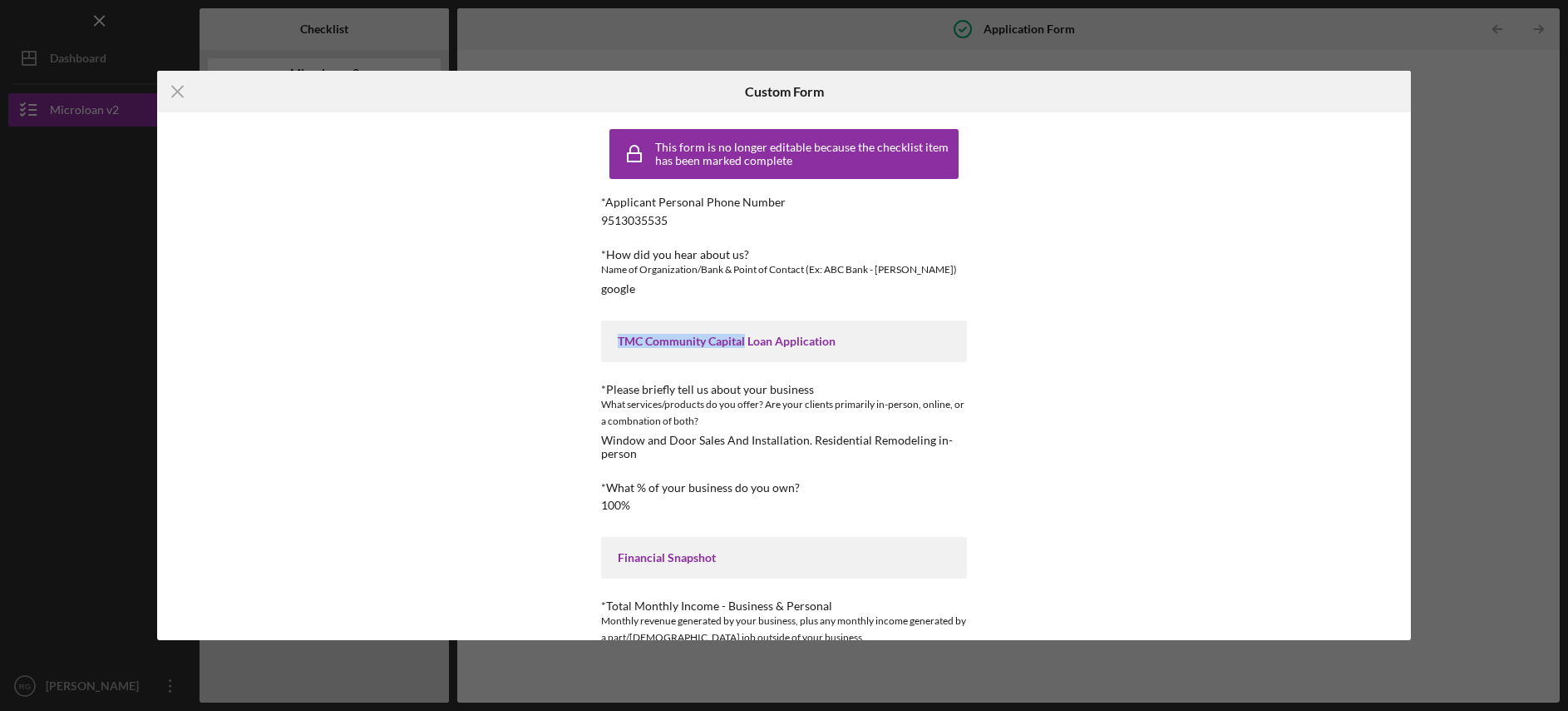
drag, startPoint x: 621, startPoint y: 341, endPoint x: 746, endPoint y: 342, distance: 125.0
click at [746, 342] on div "TMC Community Capital Loan Application" at bounding box center [784, 341] width 332 height 13
drag, startPoint x: 620, startPoint y: 342, endPoint x: 747, endPoint y: 342, distance: 127.0
click at [747, 342] on div "TMC Community Capital Loan Application" at bounding box center [784, 341] width 332 height 13
copy div "TMC Community Capital"
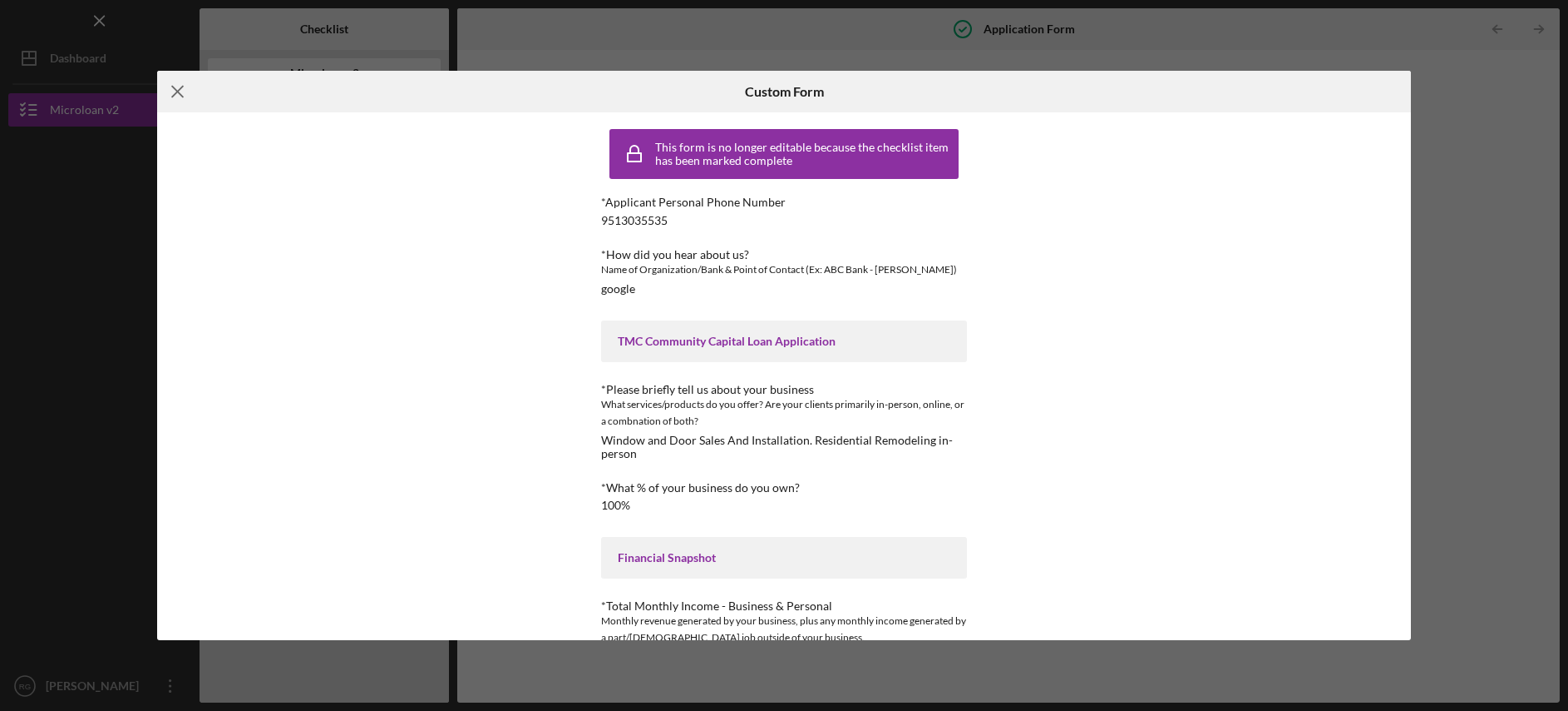
click at [185, 98] on icon "Icon/Menu Close" at bounding box center [178, 91] width 42 height 42
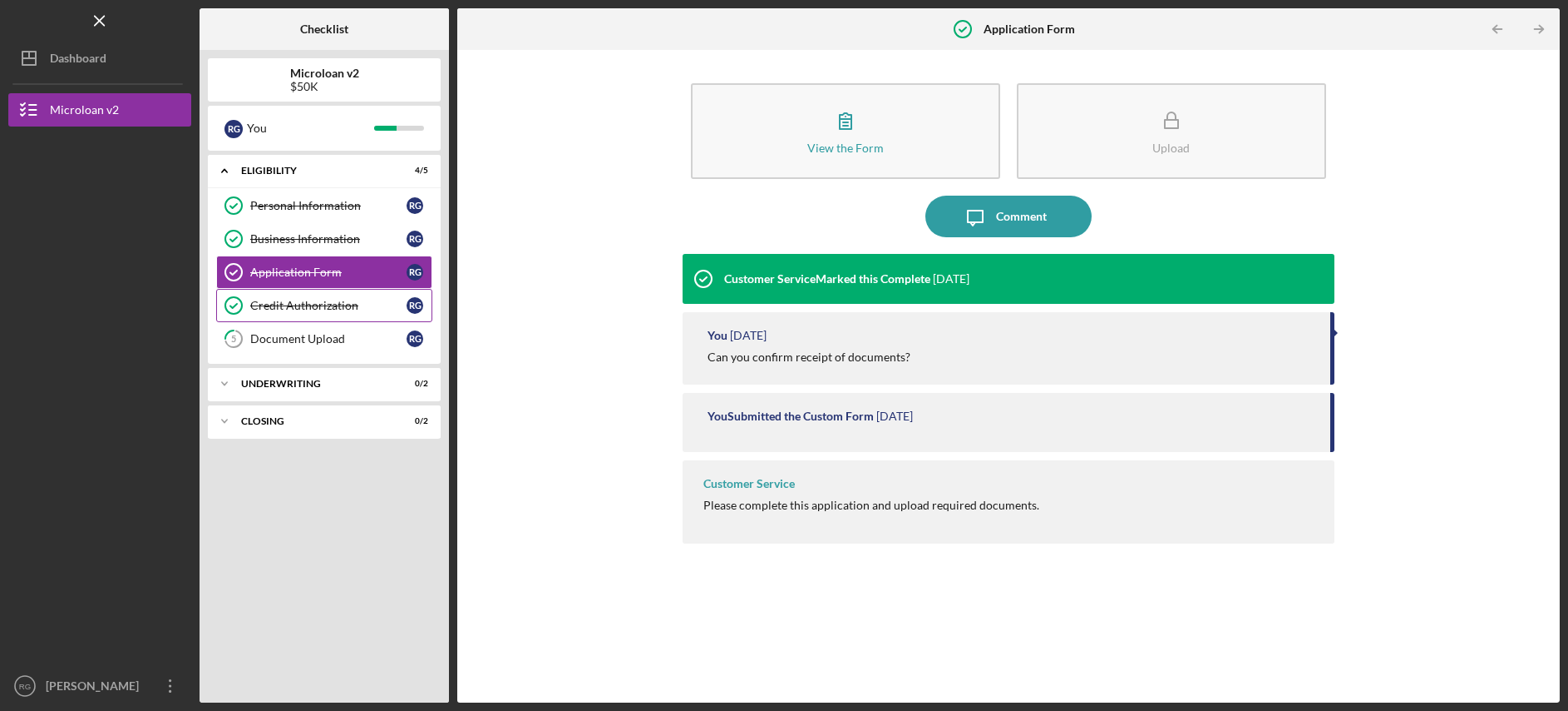
click at [363, 303] on div "Credit Authorization" at bounding box center [328, 306] width 156 height 13
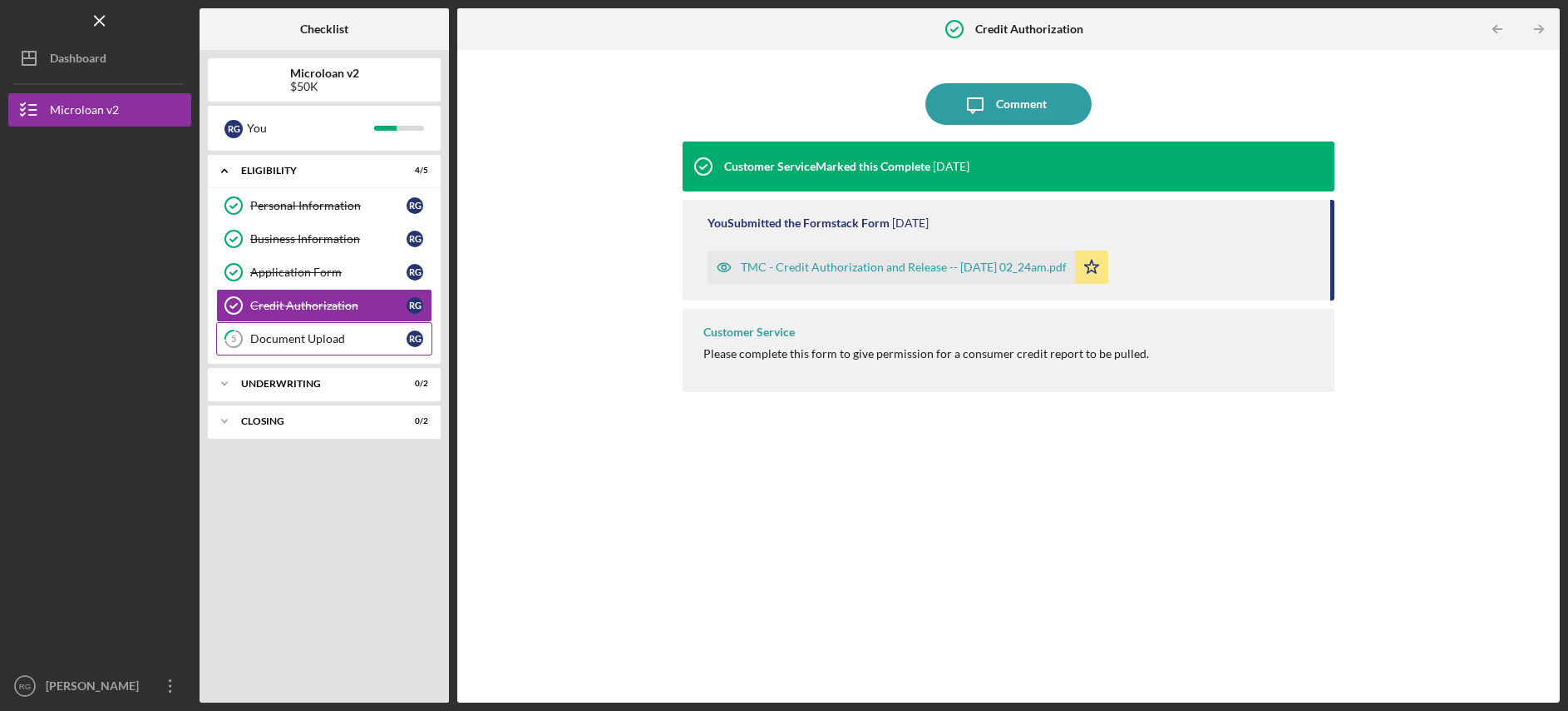
click at [355, 332] on div "Document Upload" at bounding box center [328, 338] width 156 height 13
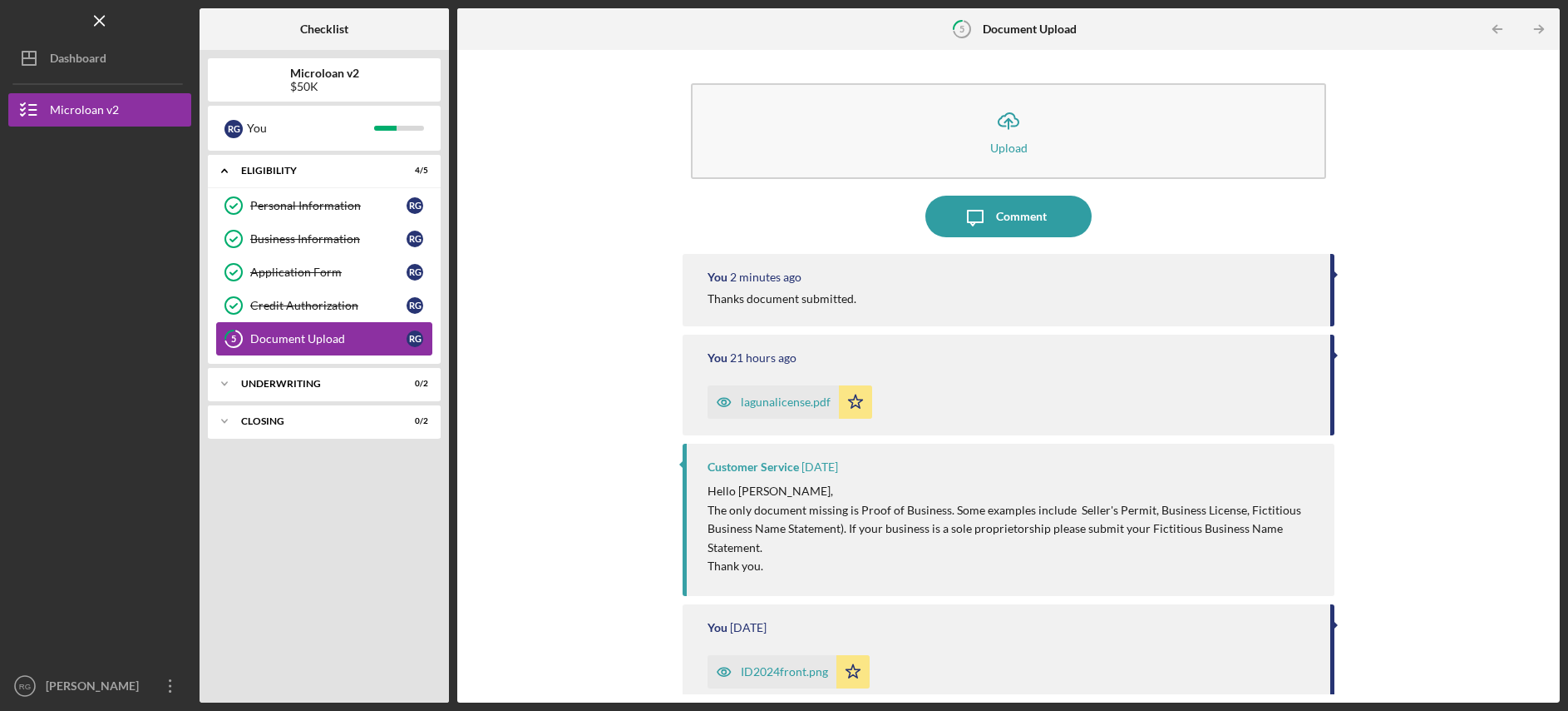
click at [389, 340] on div "Document Upload" at bounding box center [328, 338] width 156 height 13
click at [345, 369] on div "Icon/Expander Underwriting 0 / 2" at bounding box center [325, 384] width 233 height 34
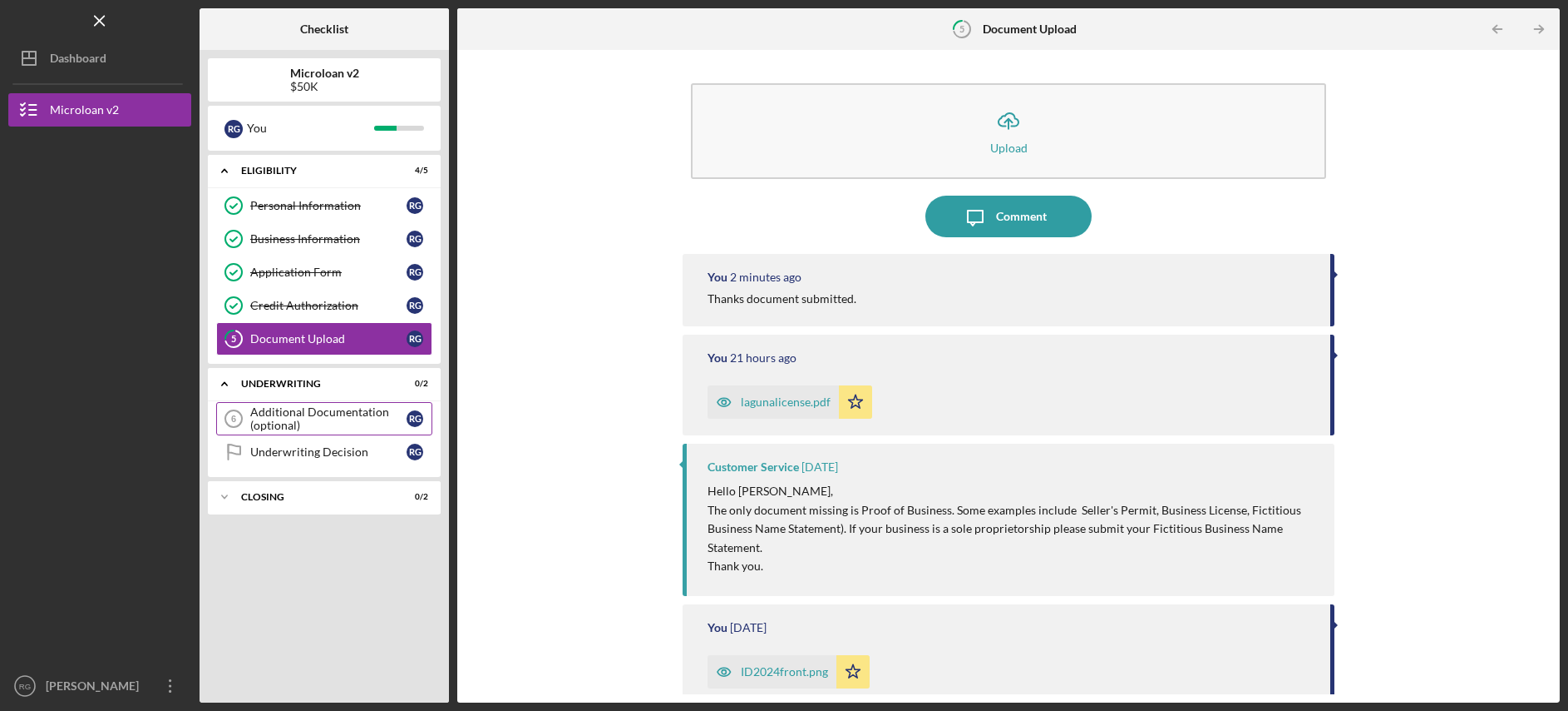
click at [305, 415] on div "Additional Documentation (optional)" at bounding box center [328, 419] width 156 height 27
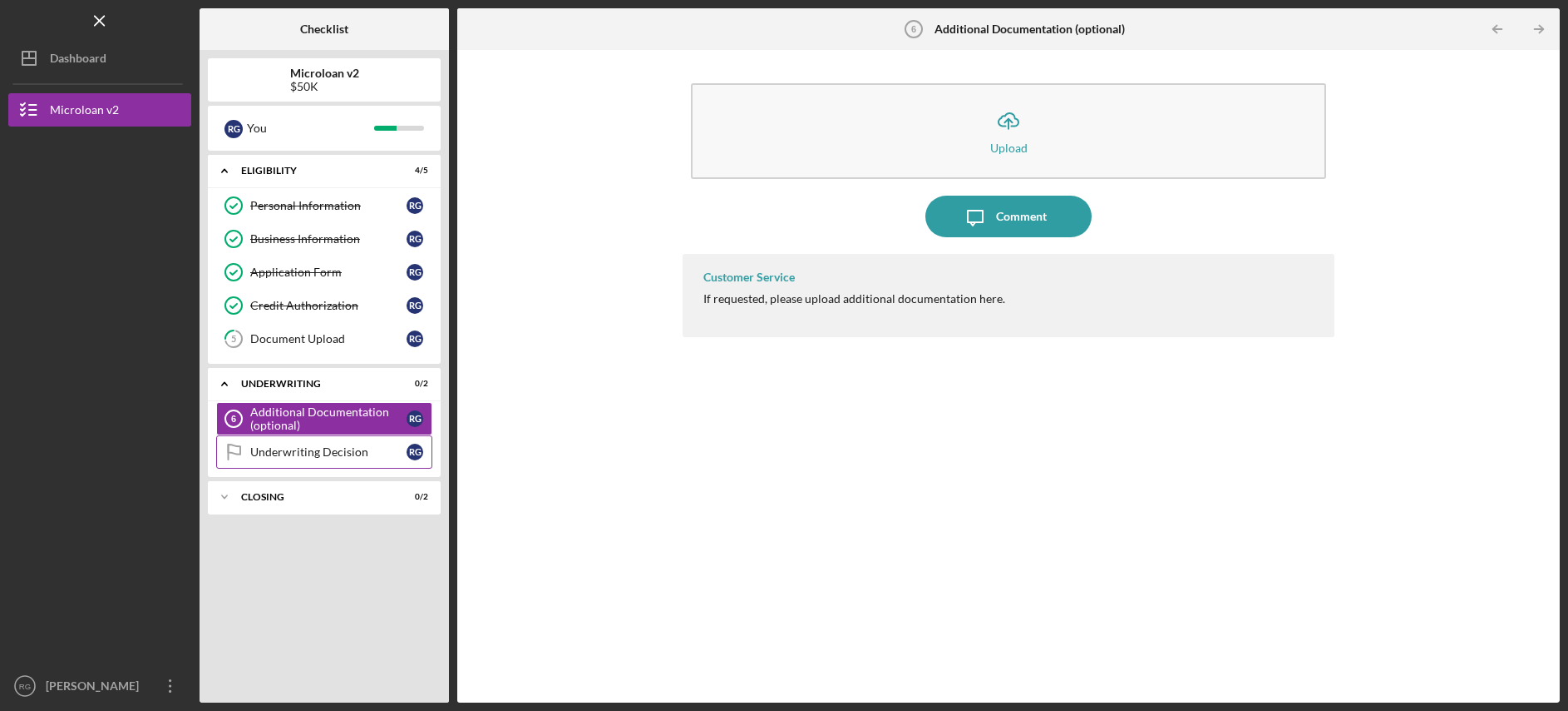
click at [305, 449] on div "Underwriting Decision" at bounding box center [328, 452] width 156 height 13
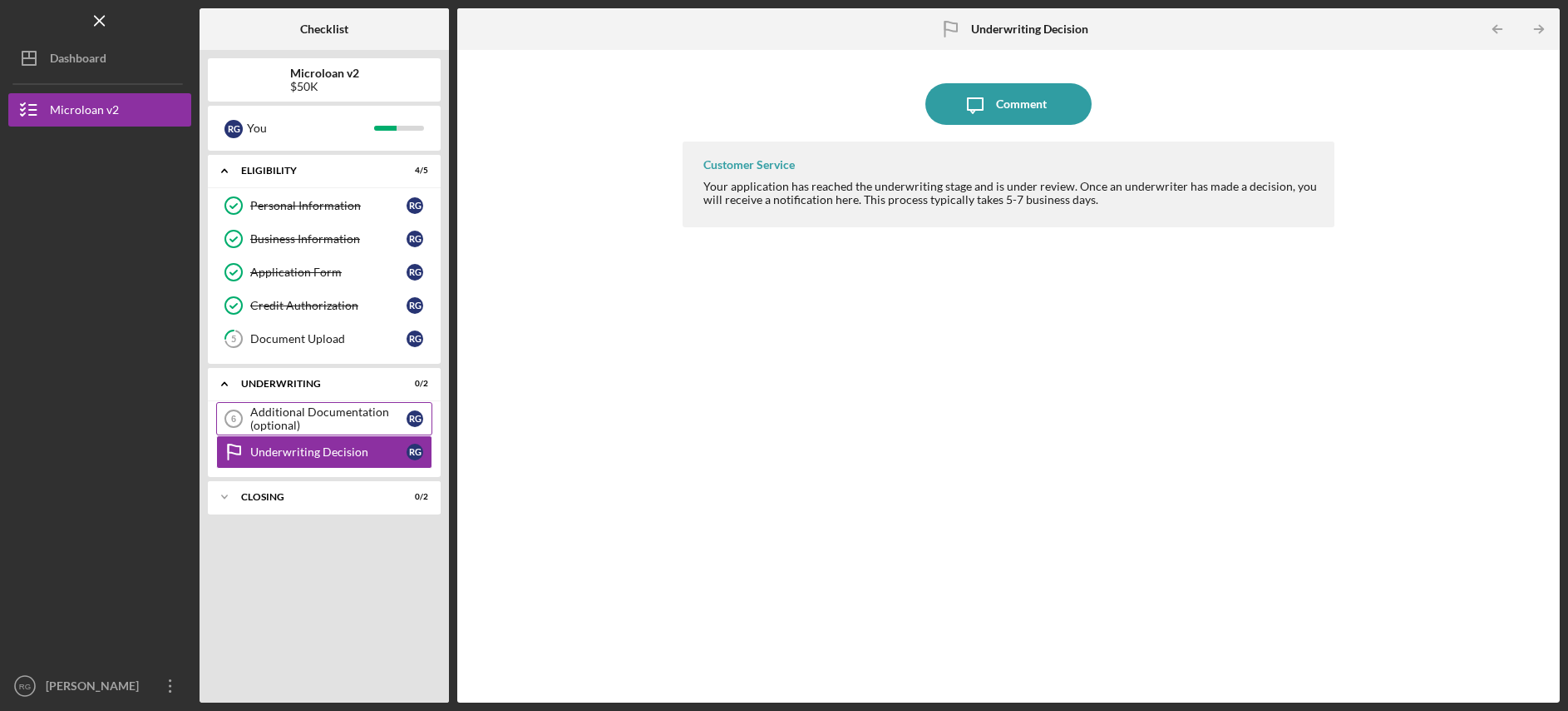
click at [309, 431] on div "Additional Documentation (optional)" at bounding box center [328, 419] width 156 height 27
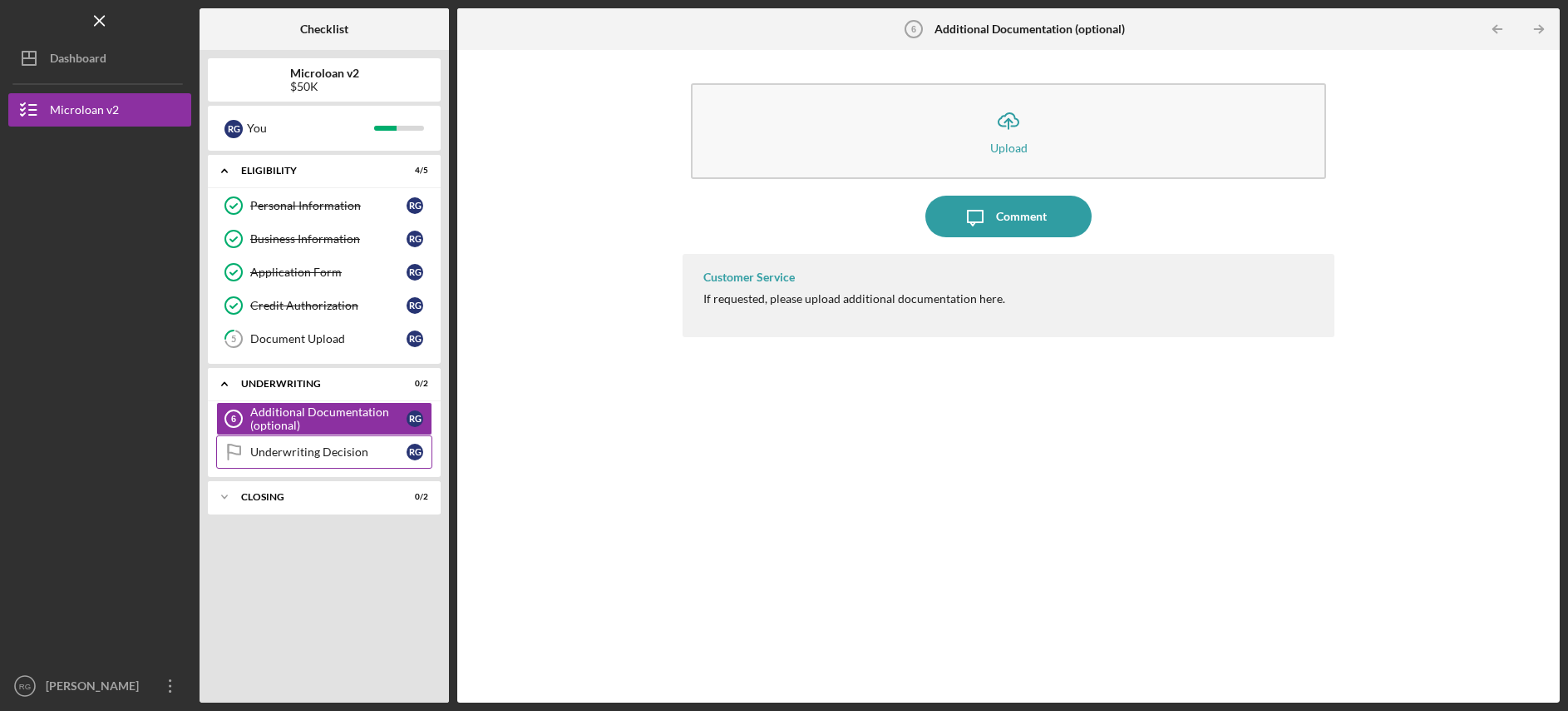
click at [301, 463] on link "Underwriting Decision Underwriting Decision R G" at bounding box center [325, 452] width 216 height 34
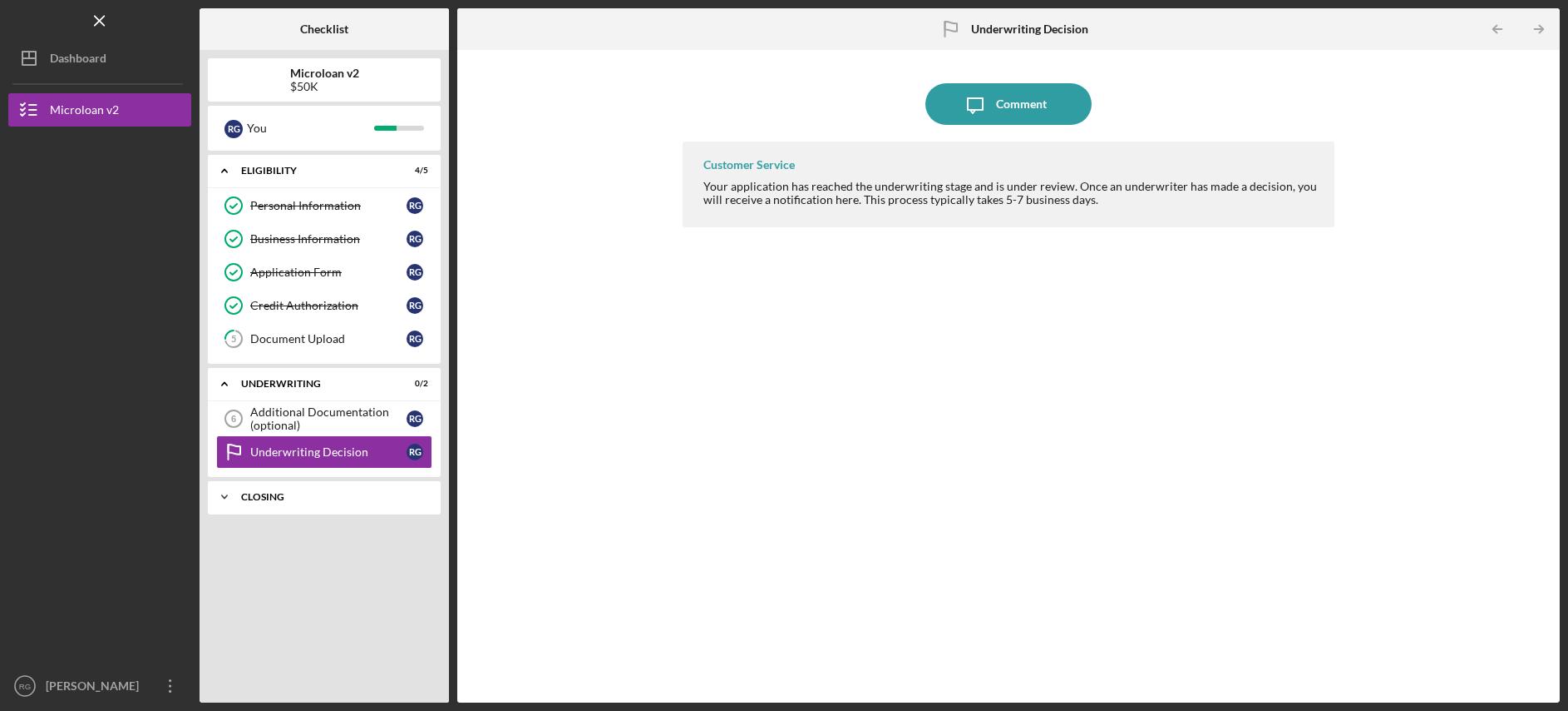
click at [325, 508] on div "Icon/Expander Closing 0 / 2" at bounding box center [325, 497] width 233 height 34
click at [323, 532] on div "Cancelled Check" at bounding box center [328, 531] width 156 height 13
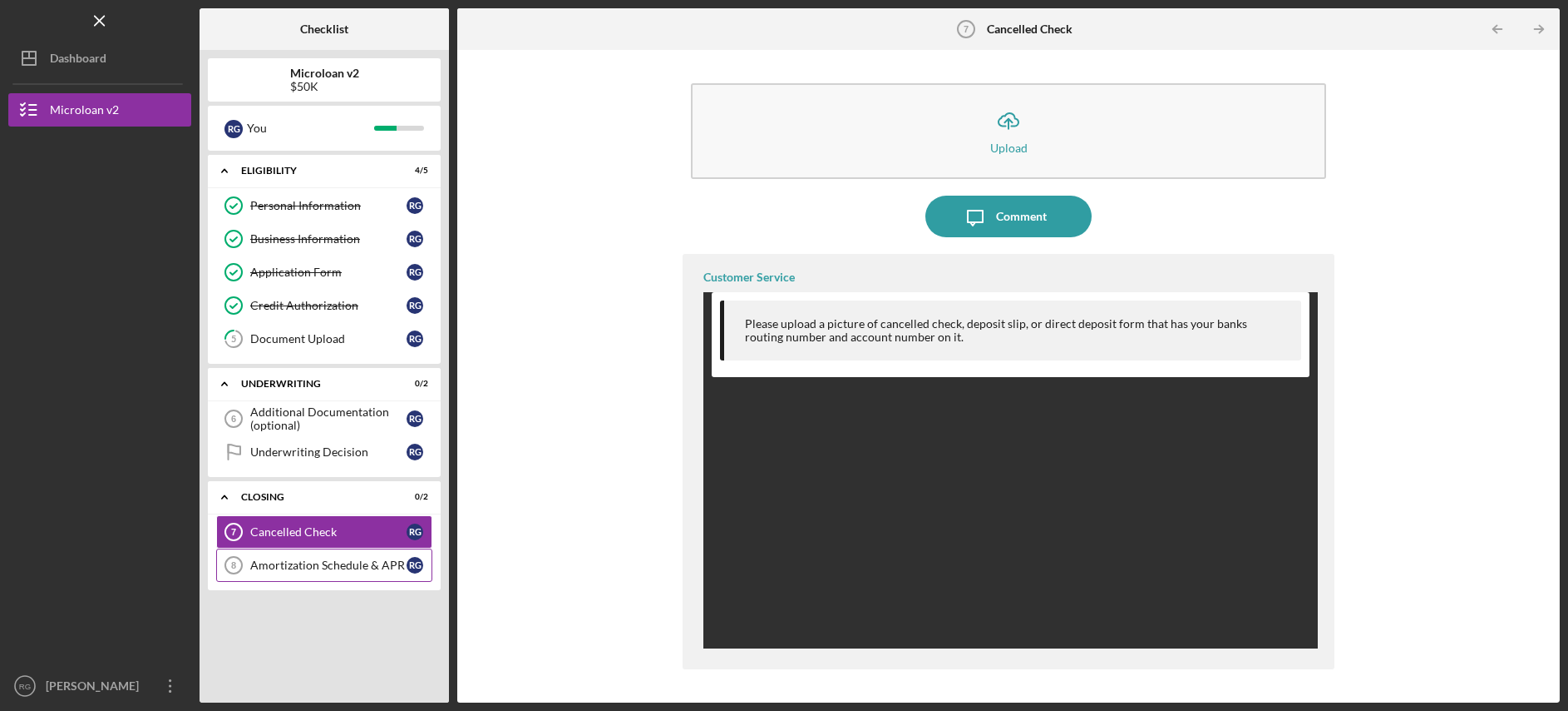
click at [341, 566] on div "Amortization Schedule & APR" at bounding box center [328, 565] width 156 height 13
